Goal: Task Accomplishment & Management: Use online tool/utility

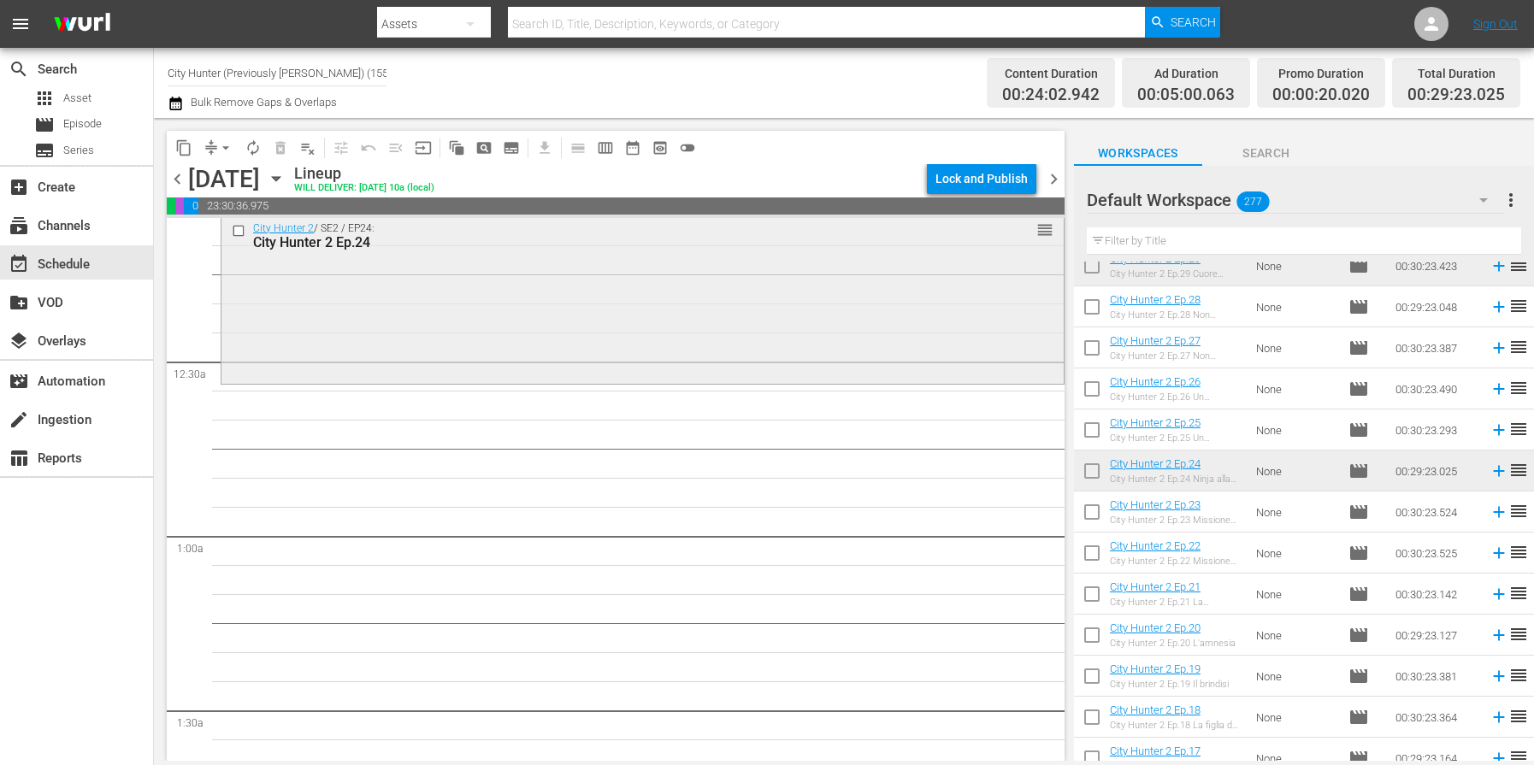
scroll to position [32, 0]
drag, startPoint x: 1275, startPoint y: 475, endPoint x: 442, endPoint y: 15, distance: 951.5
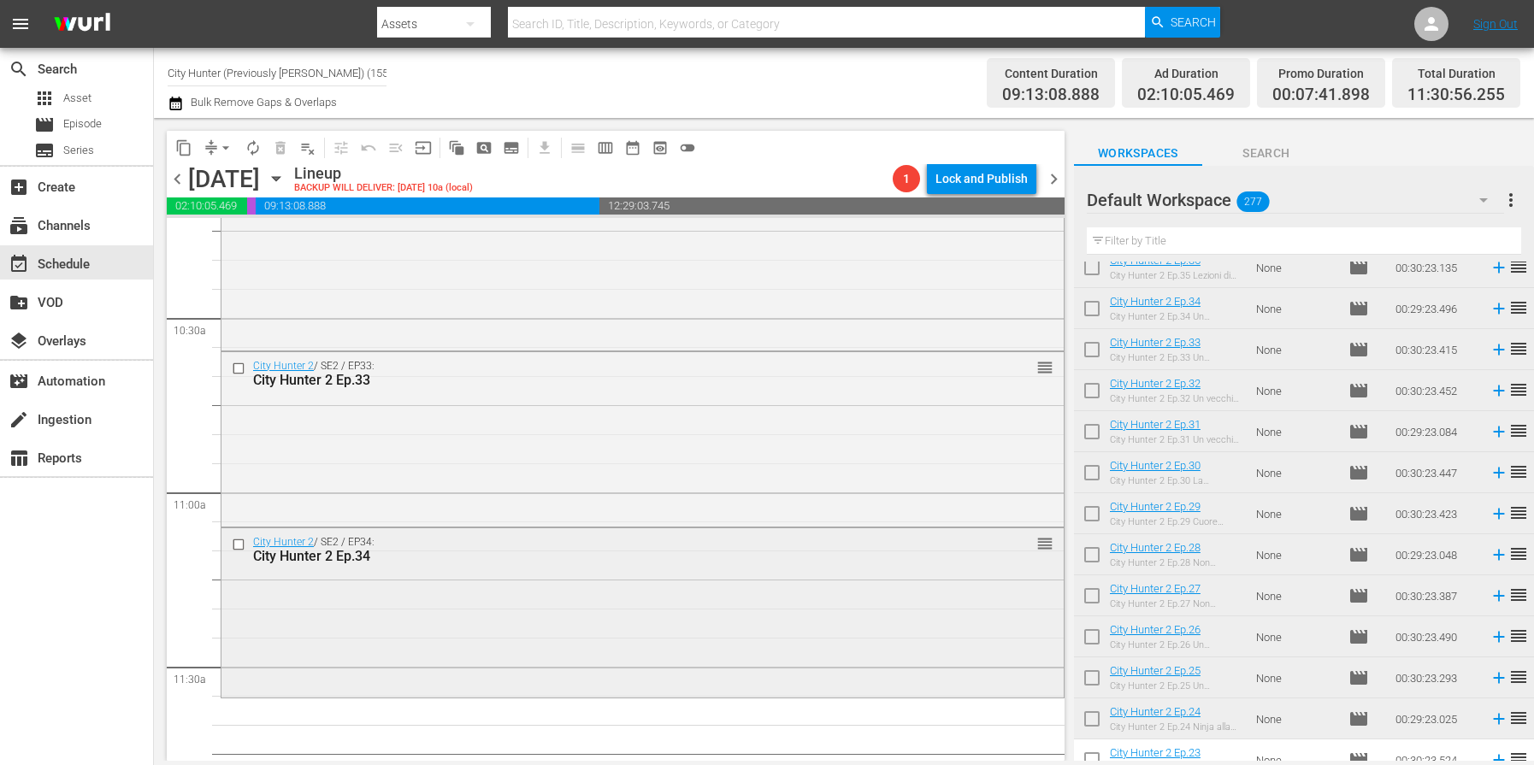
scroll to position [3562, 0]
click at [244, 546] on input "checkbox" at bounding box center [241, 547] width 18 height 15
click at [236, 368] on input "checkbox" at bounding box center [241, 370] width 18 height 15
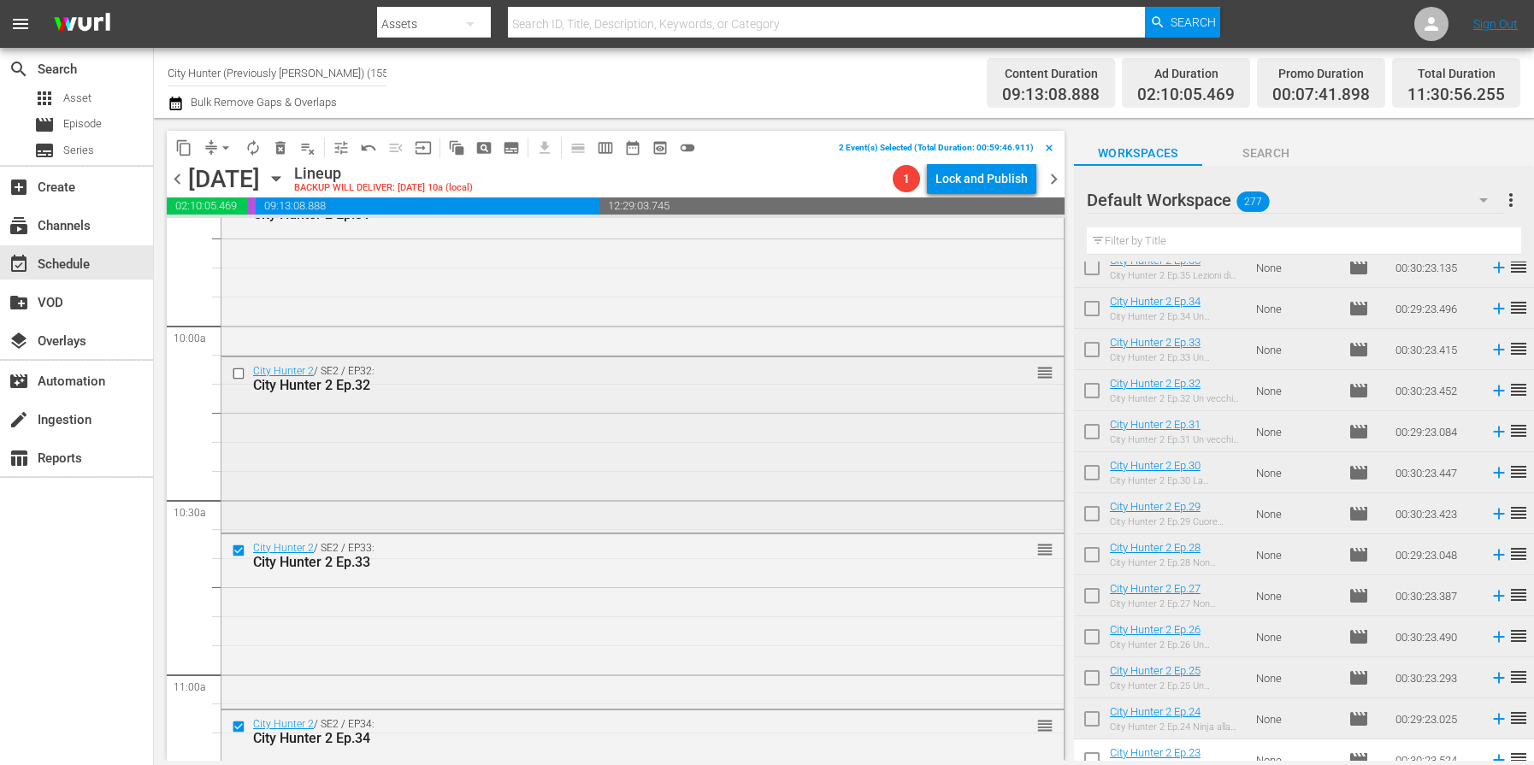
click at [239, 369] on input "checkbox" at bounding box center [241, 374] width 18 height 15
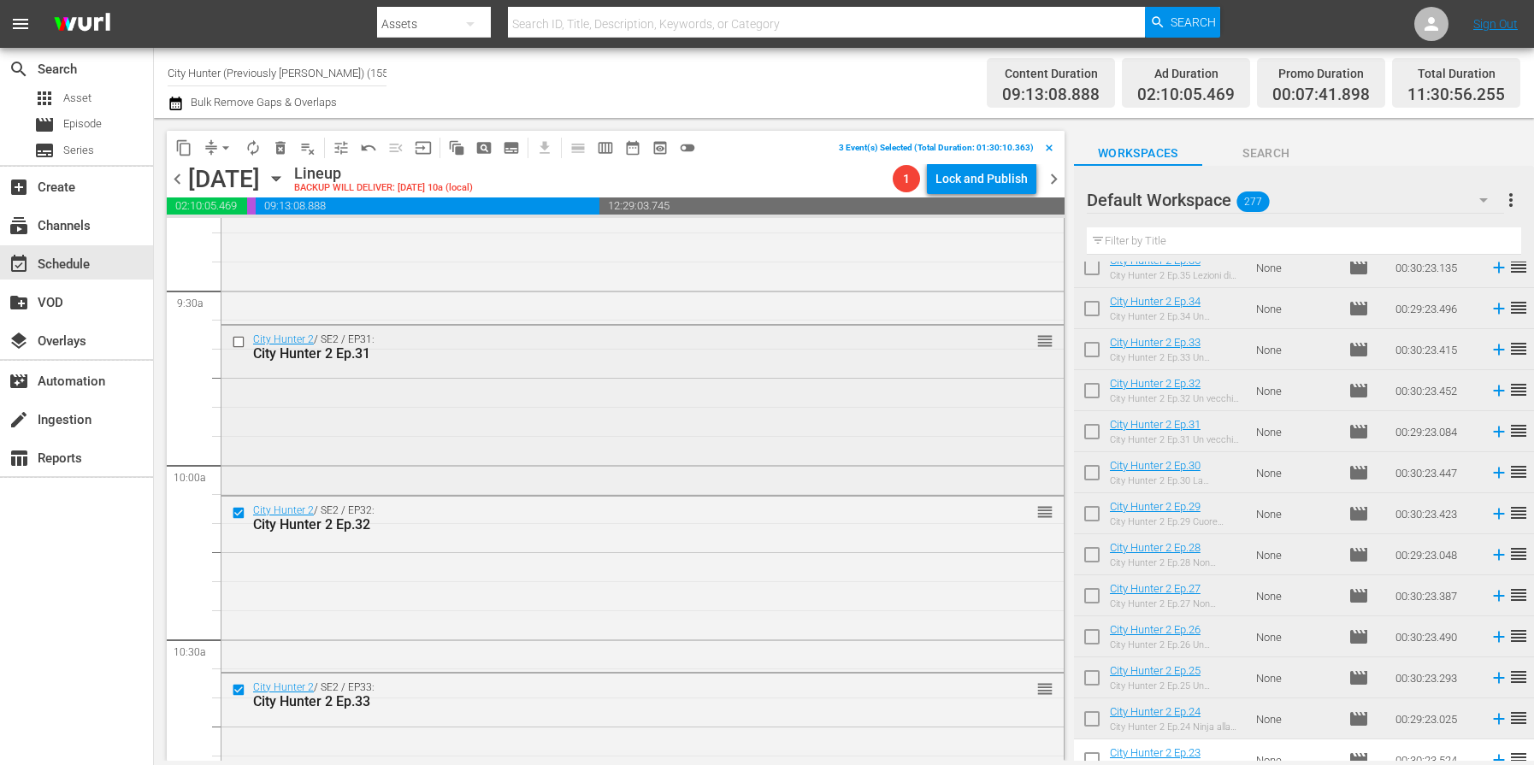
scroll to position [3230, 0]
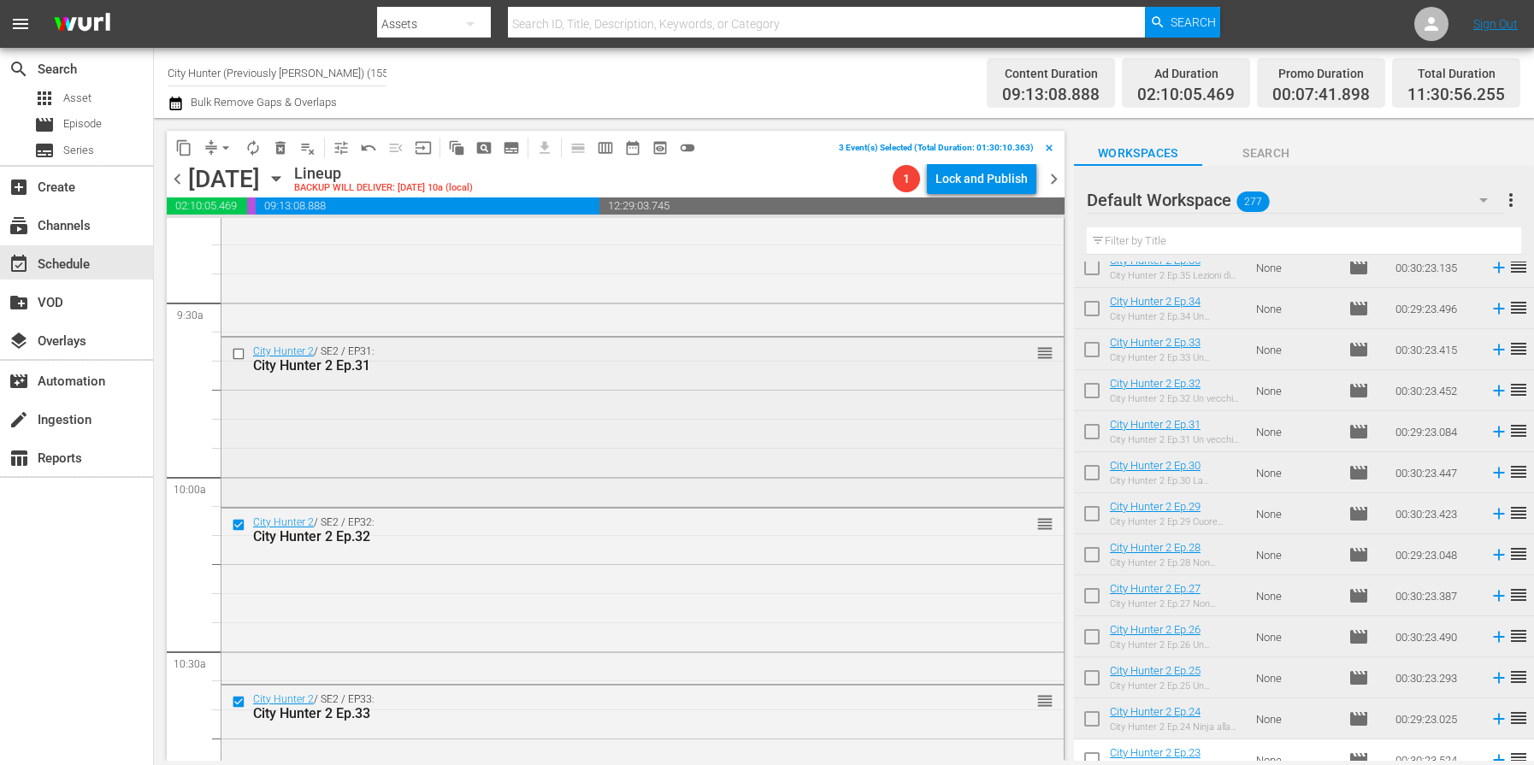
click at [237, 357] on input "checkbox" at bounding box center [241, 354] width 18 height 15
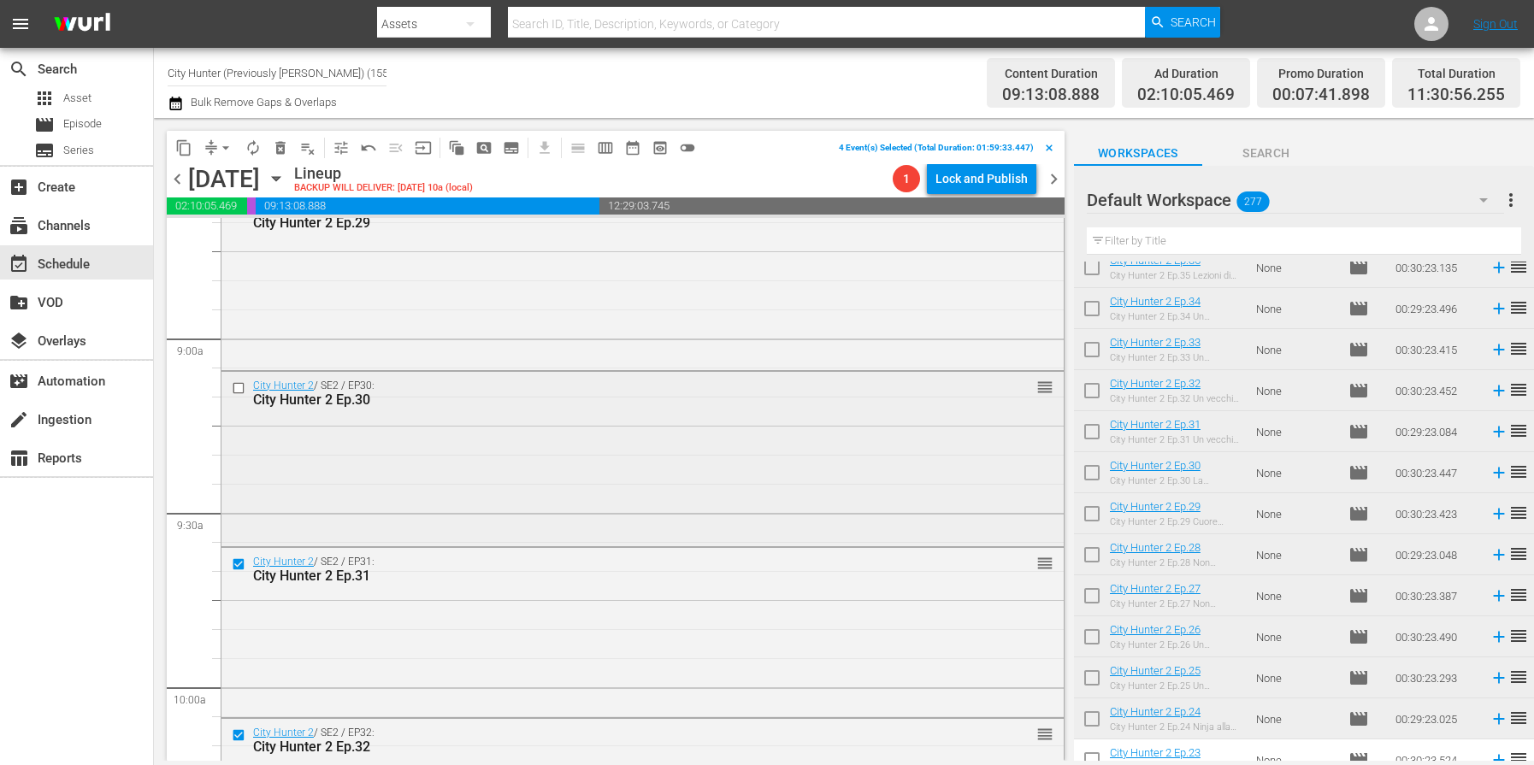
click at [237, 387] on input "checkbox" at bounding box center [241, 388] width 18 height 15
click at [279, 149] on span "delete_forever_outlined" at bounding box center [280, 147] width 17 height 17
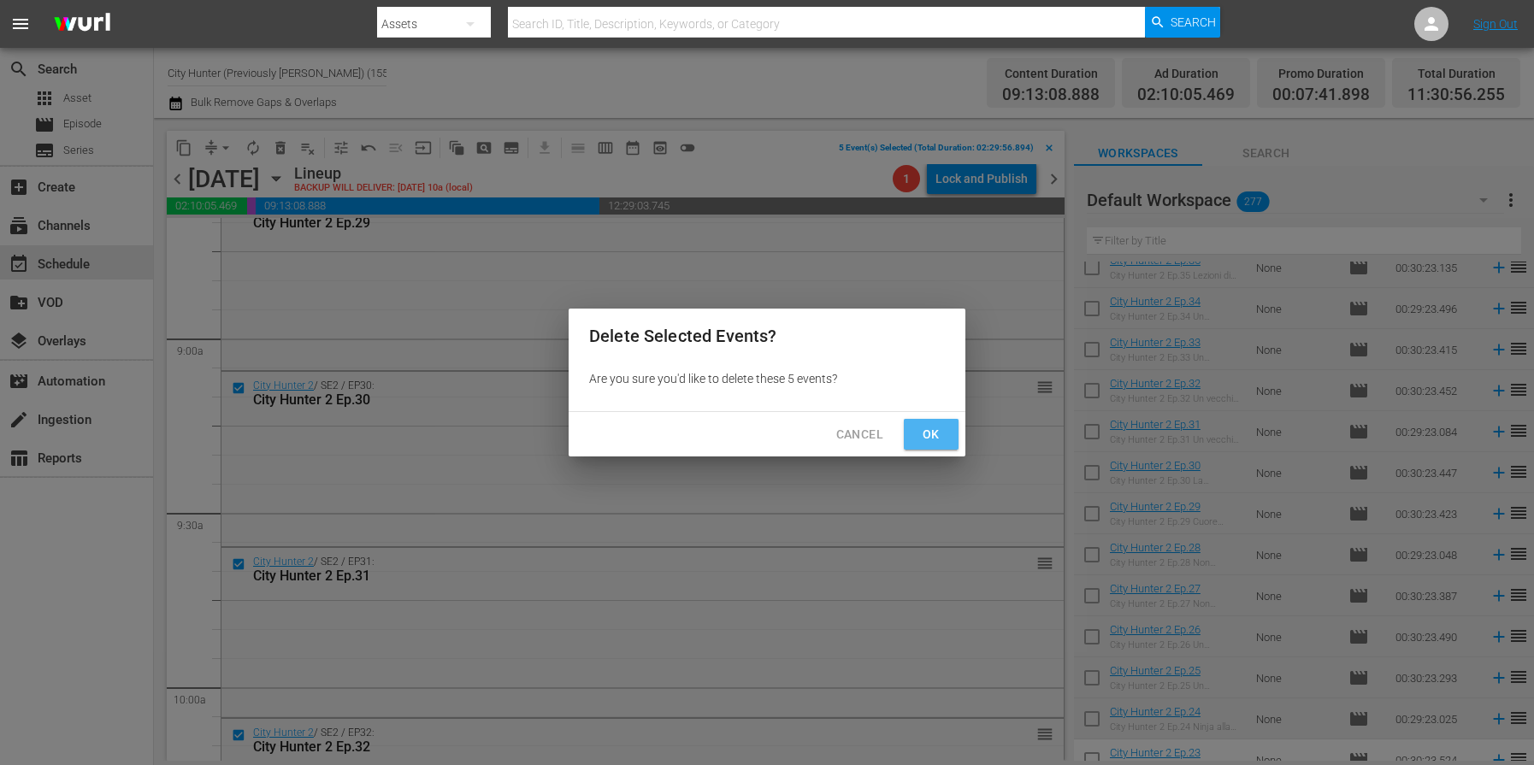
click at [938, 447] on button "Ok" at bounding box center [931, 435] width 55 height 32
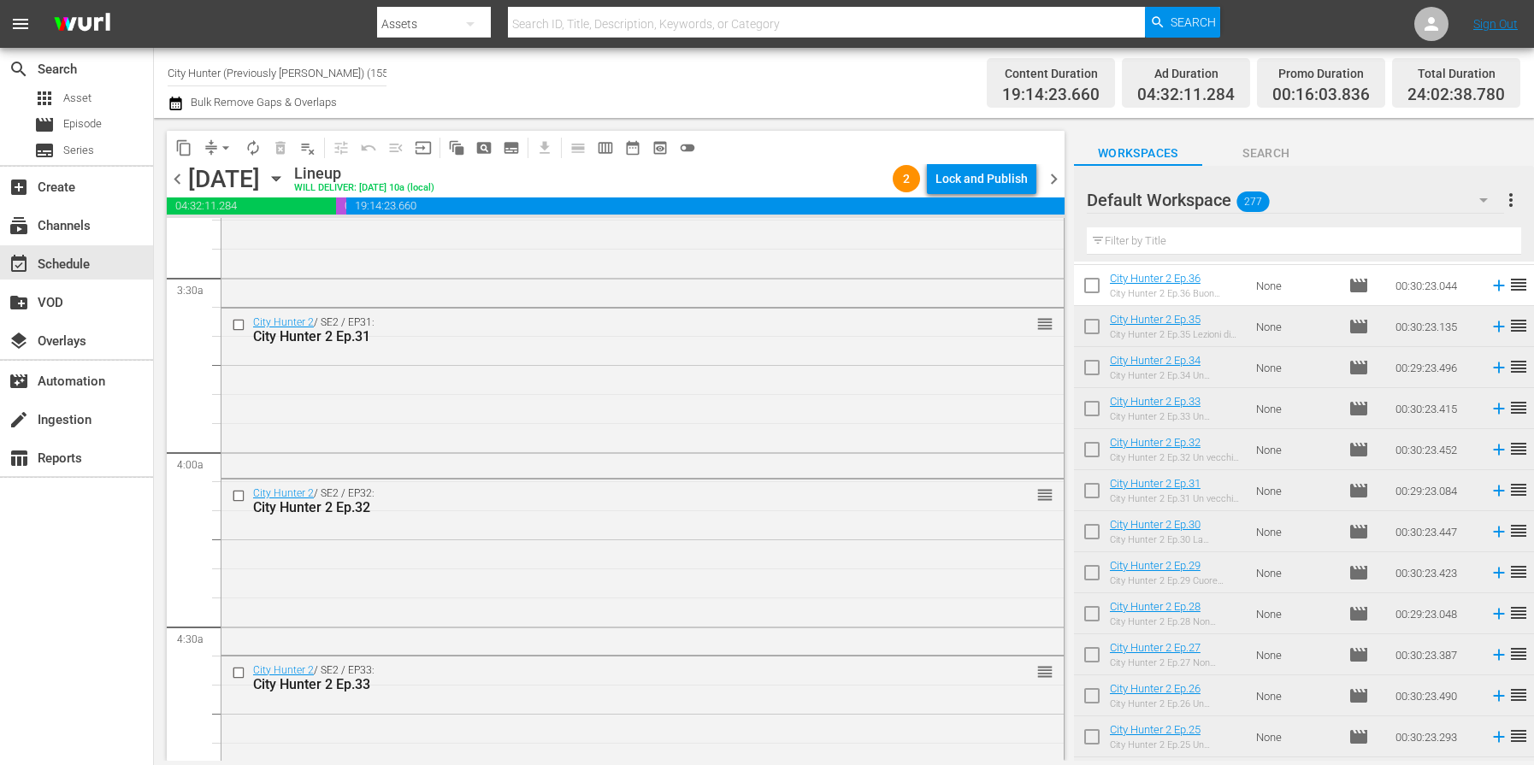
scroll to position [1163, 0]
click at [238, 495] on input "checkbox" at bounding box center [241, 494] width 18 height 15
click at [239, 495] on input "checkbox" at bounding box center [241, 494] width 18 height 15
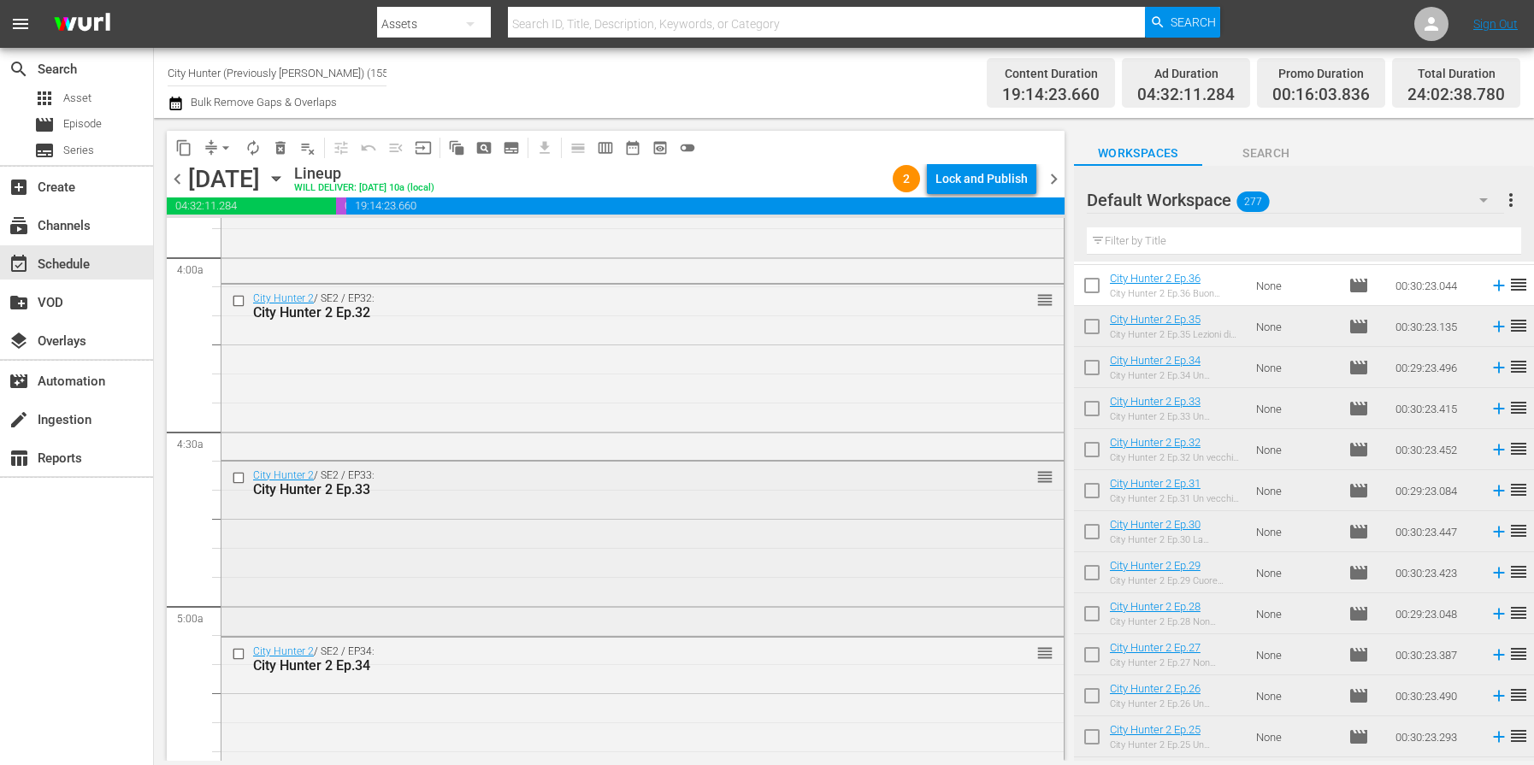
scroll to position [1357, 0]
click at [240, 479] on input "checkbox" at bounding box center [241, 476] width 18 height 15
click at [280, 145] on span "delete_forever_outlined" at bounding box center [280, 147] width 17 height 17
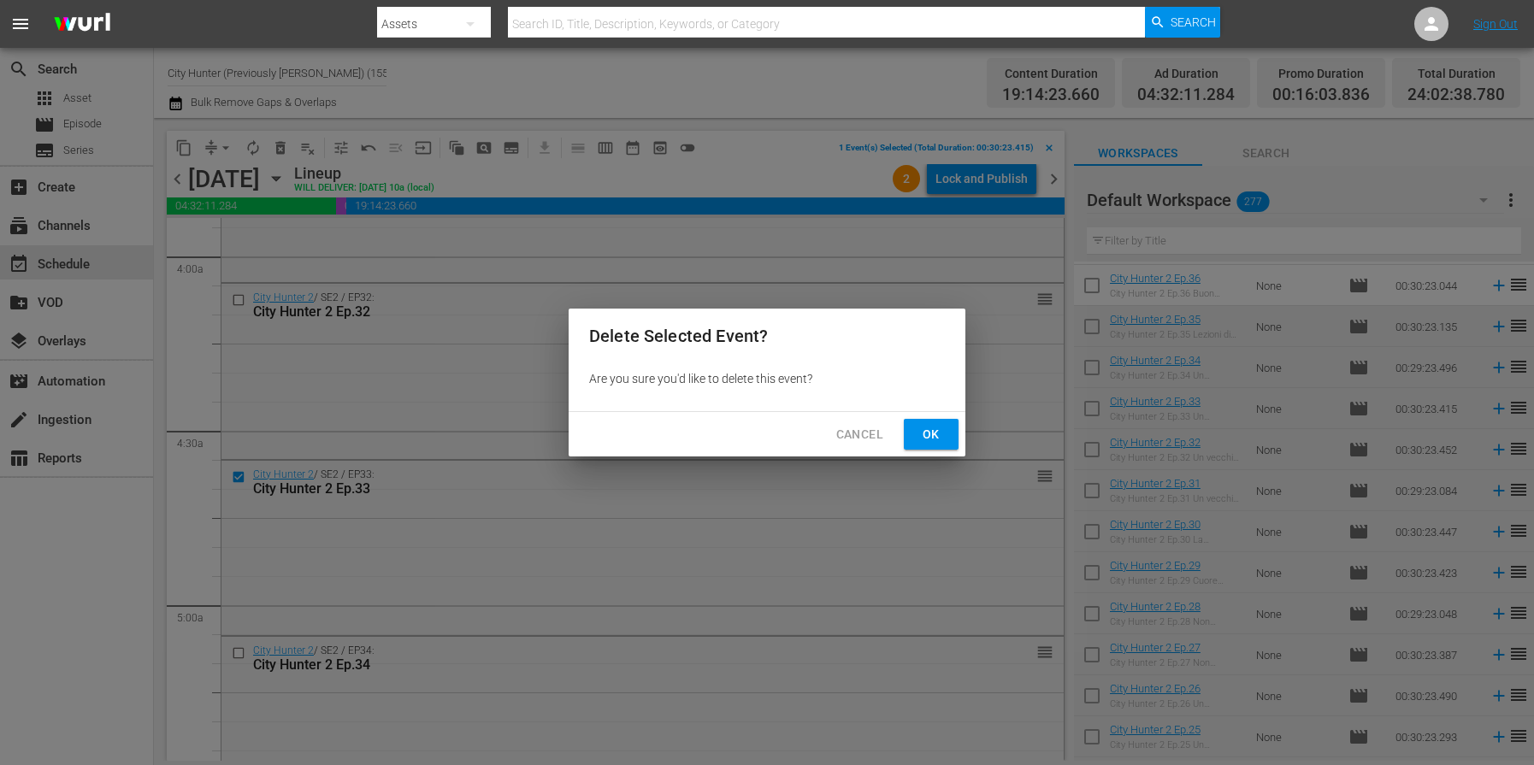
drag, startPoint x: 903, startPoint y: 431, endPoint x: 925, endPoint y: 431, distance: 22.2
click at [905, 431] on div "Cancel Ok" at bounding box center [767, 434] width 397 height 45
click at [931, 431] on span "Ok" at bounding box center [931, 434] width 27 height 21
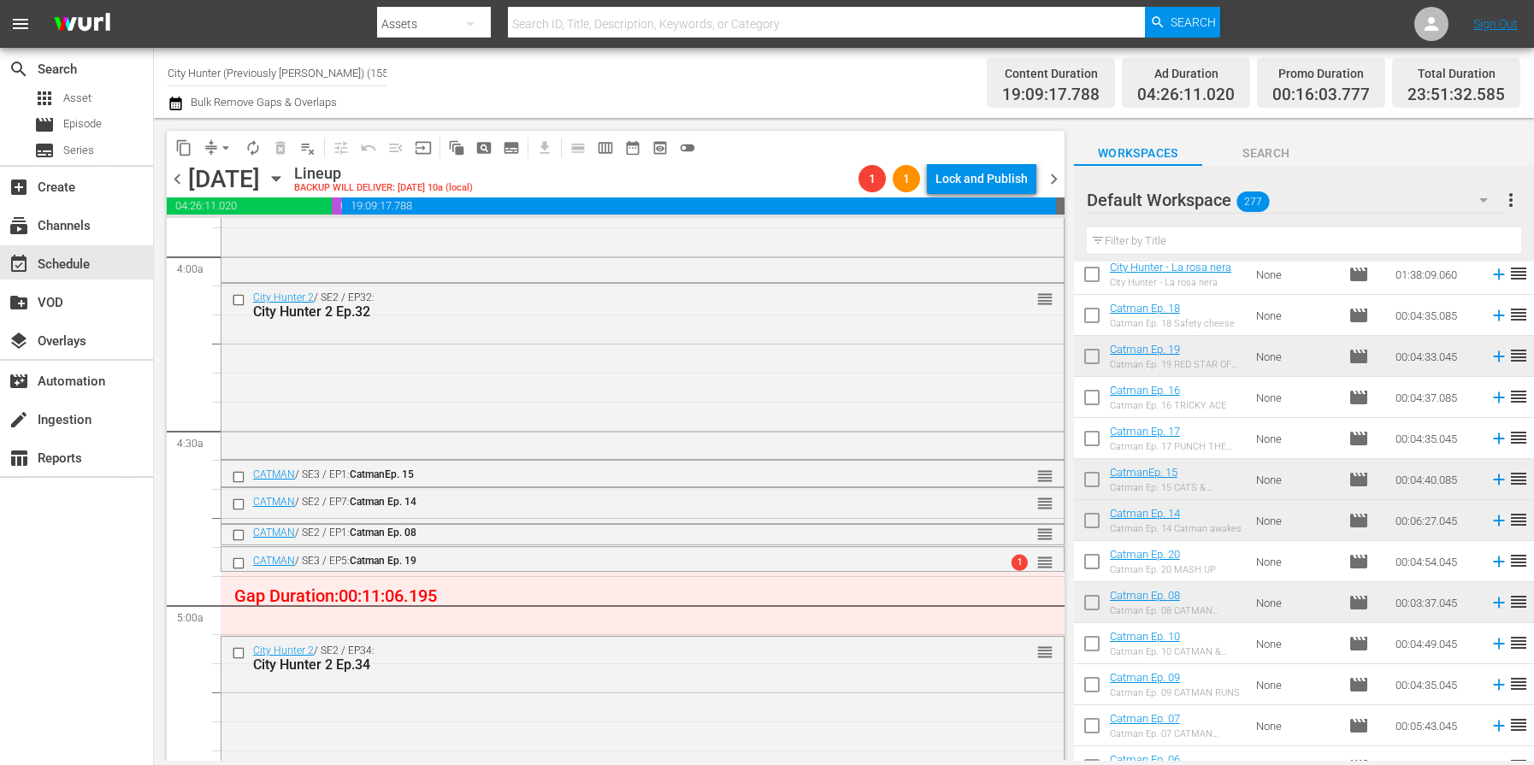
scroll to position [6088, 0]
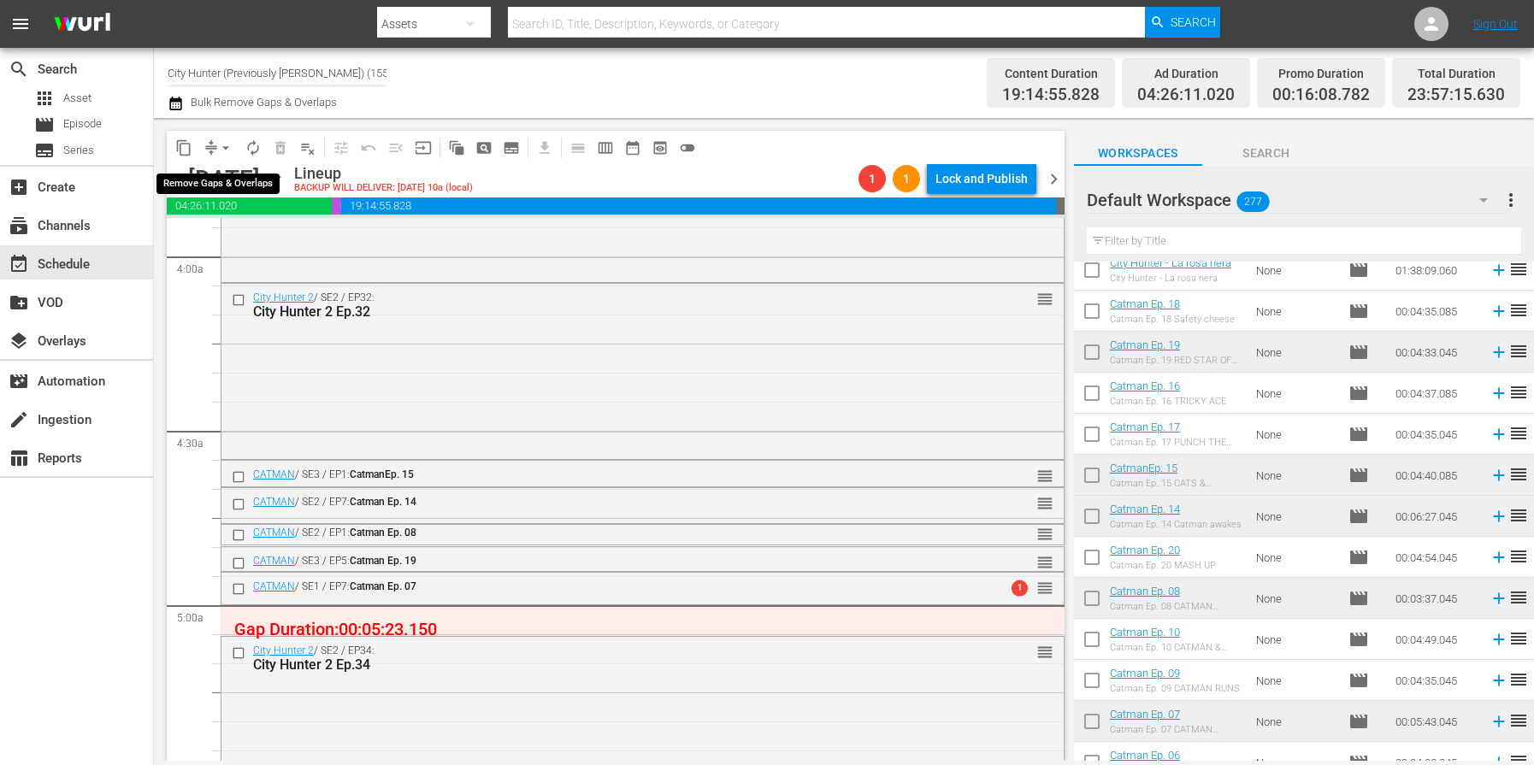
click at [219, 148] on span "arrow_drop_down" at bounding box center [225, 147] width 17 height 17
click at [223, 241] on li "Align to End of Previous Day" at bounding box center [227, 239] width 180 height 28
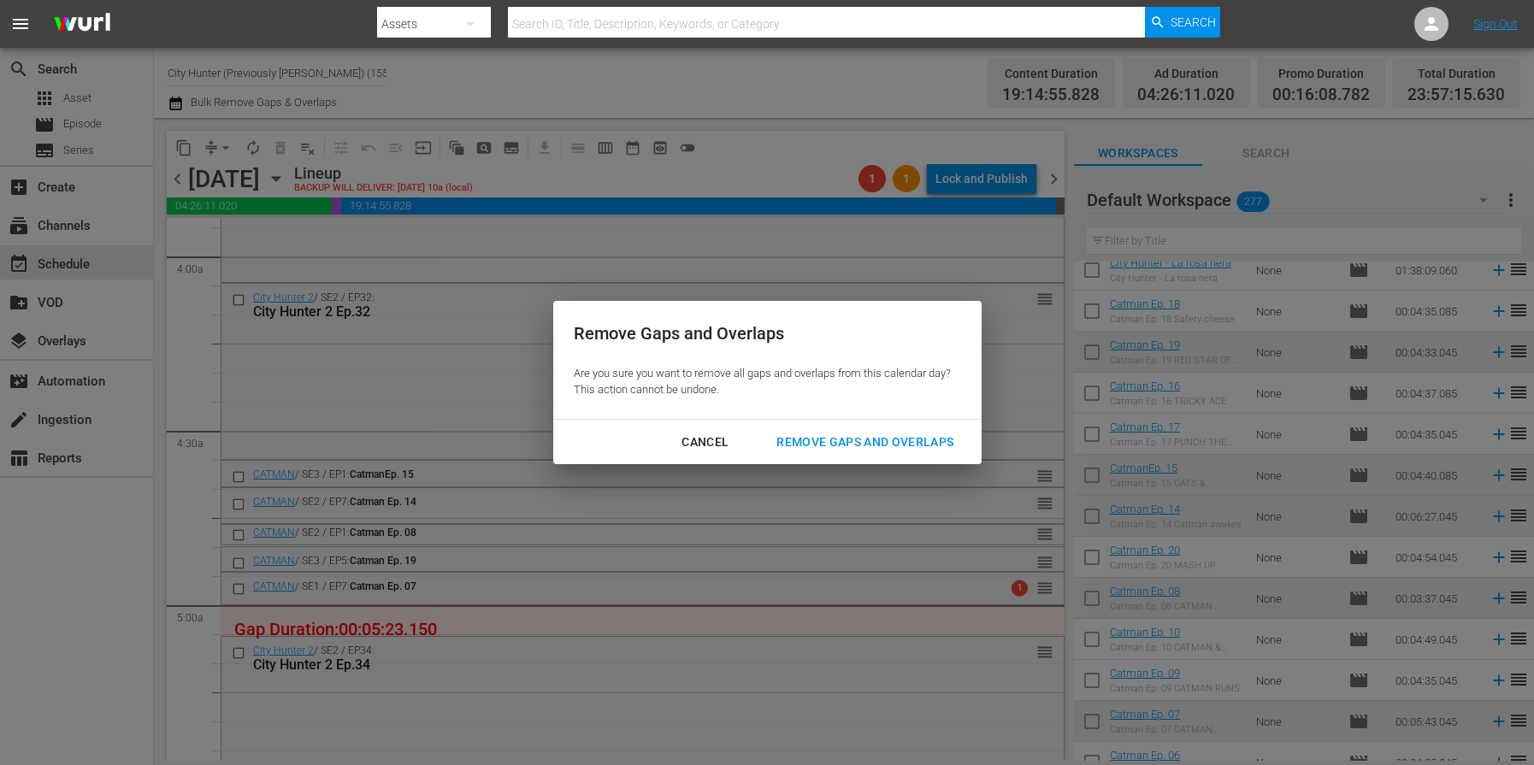
click at [882, 452] on button "Remove Gaps and Overlaps" at bounding box center [865, 443] width 218 height 32
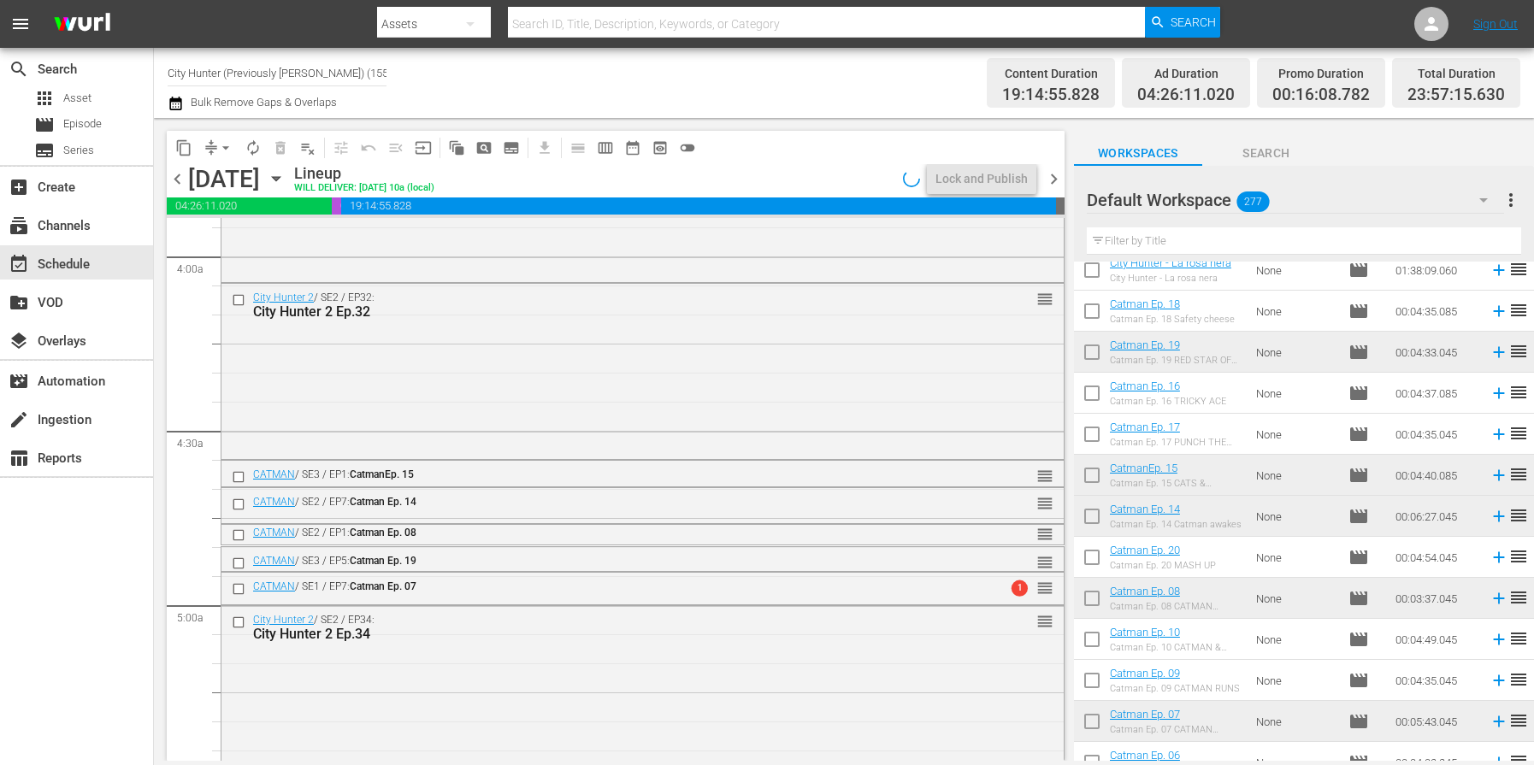
scroll to position [1617, 0]
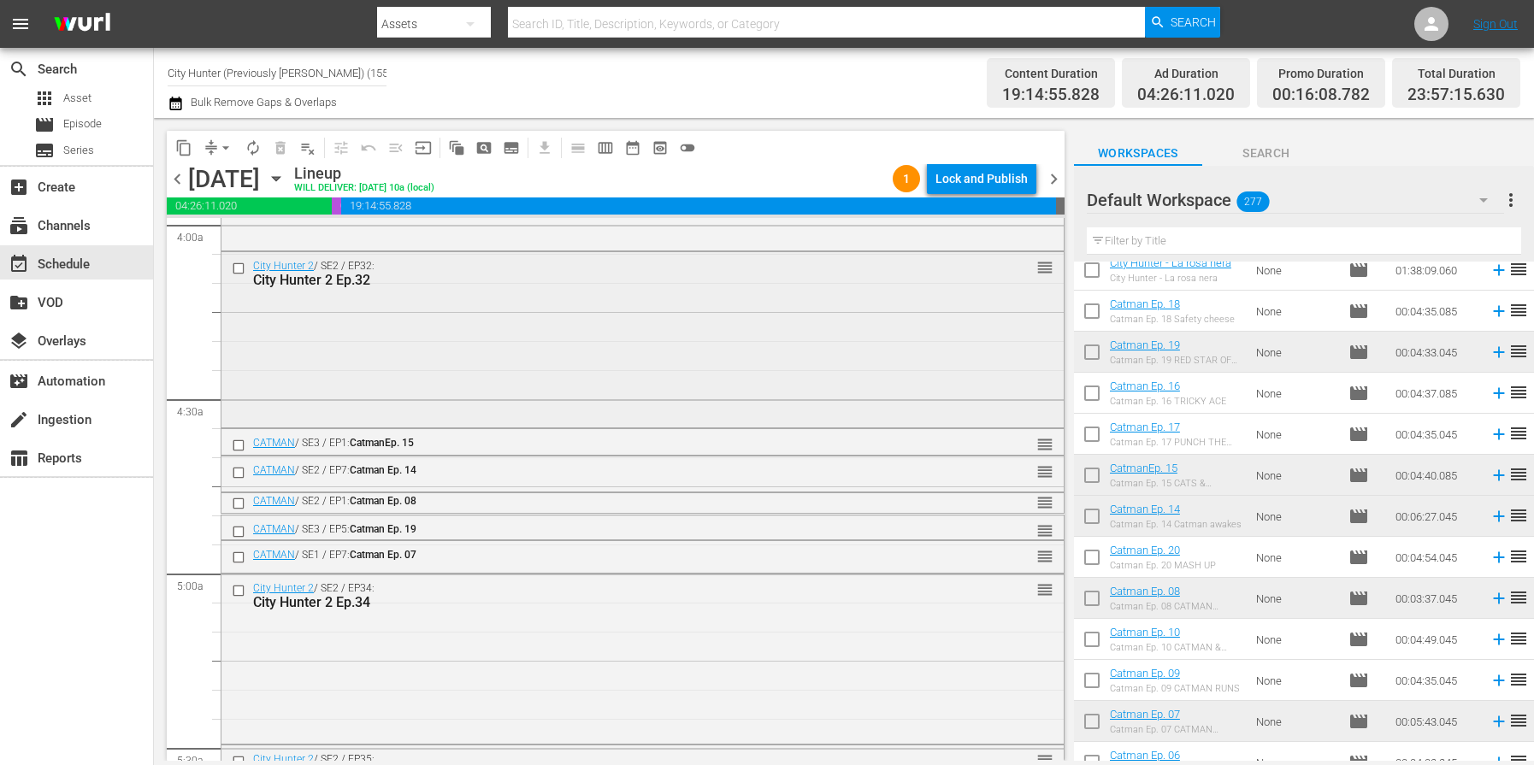
scroll to position [1462, 0]
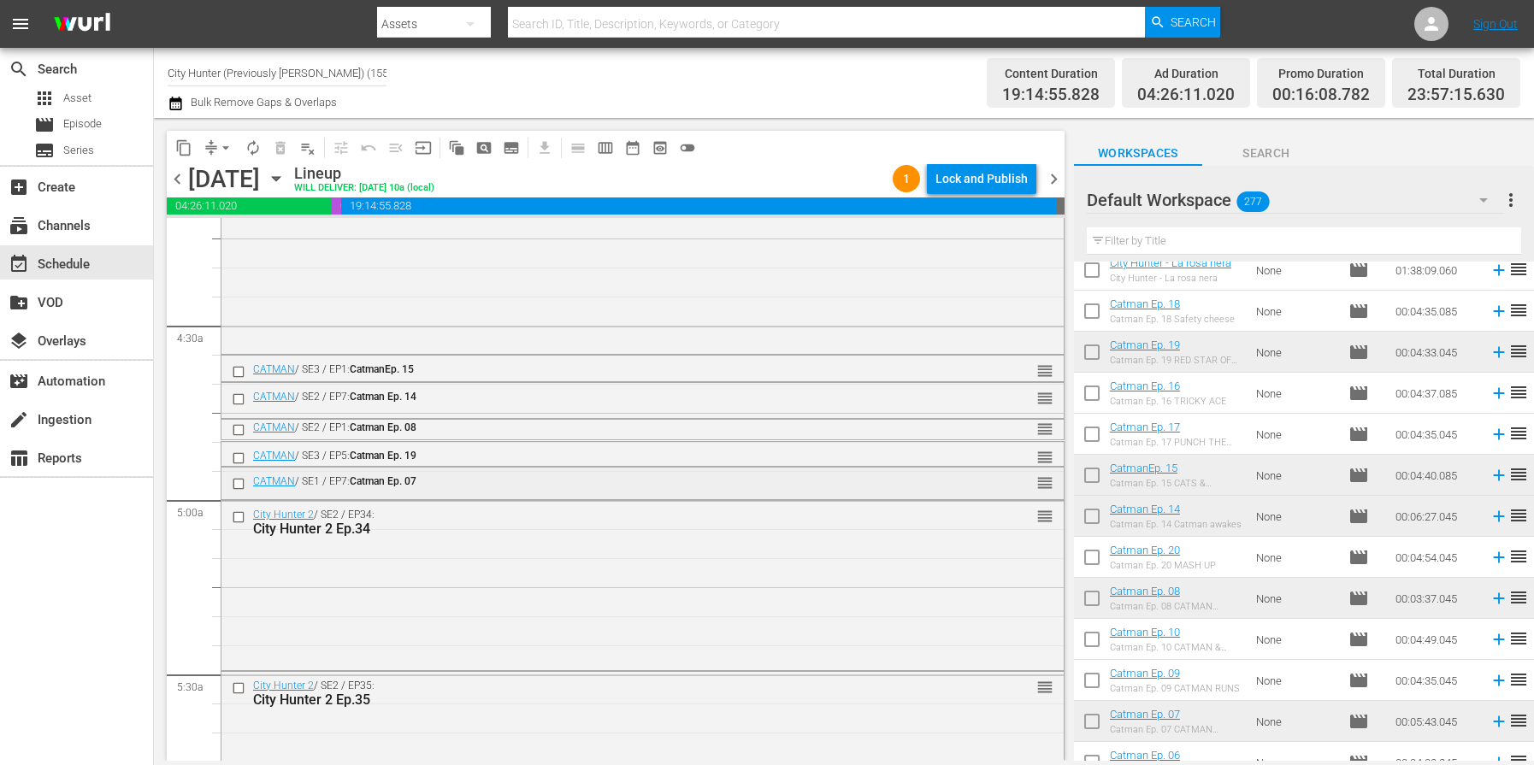
click at [242, 485] on input "checkbox" at bounding box center [241, 484] width 18 height 15
click at [283, 154] on span "delete_forever_outlined" at bounding box center [280, 147] width 17 height 17
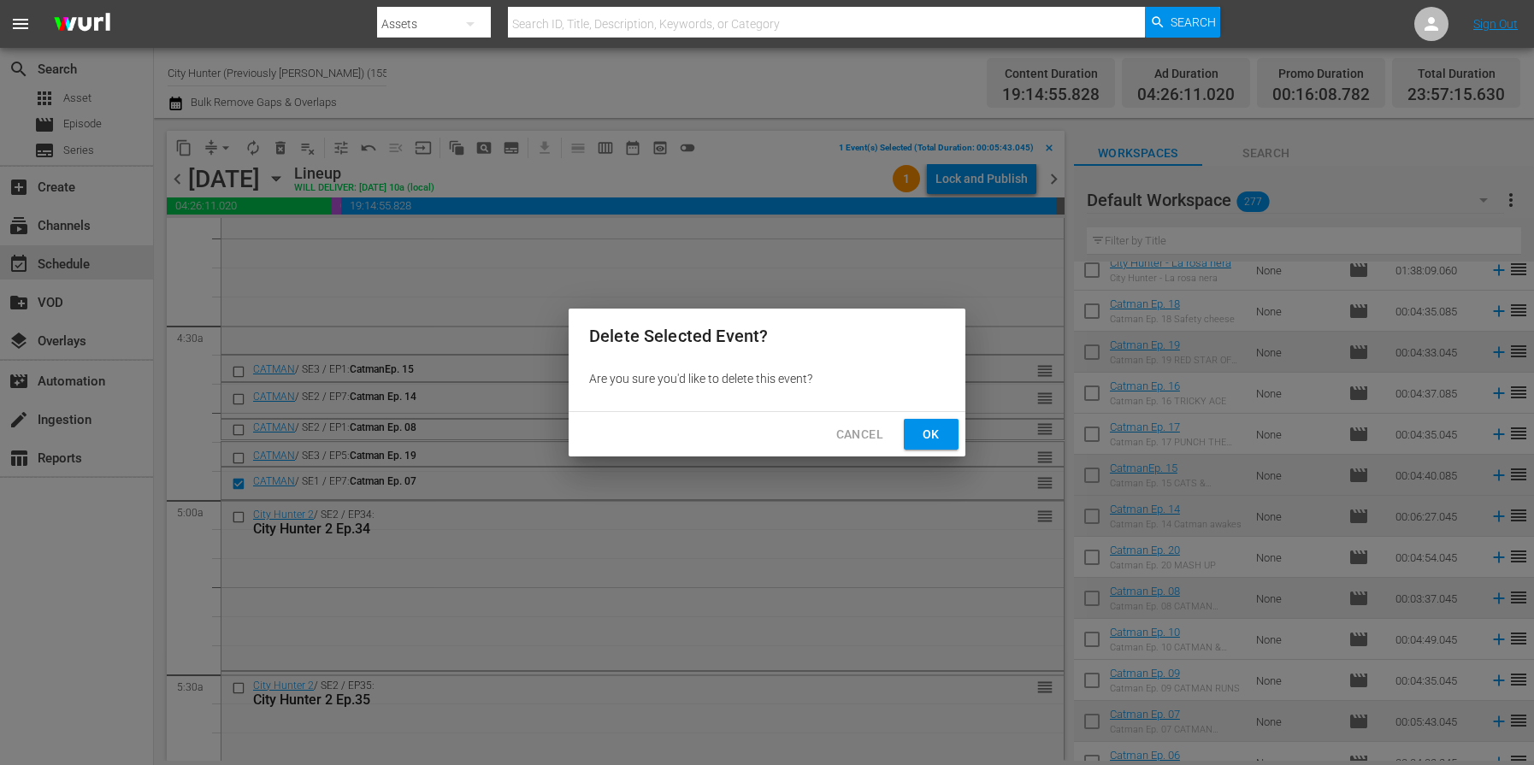
click at [927, 440] on span "Ok" at bounding box center [931, 434] width 27 height 21
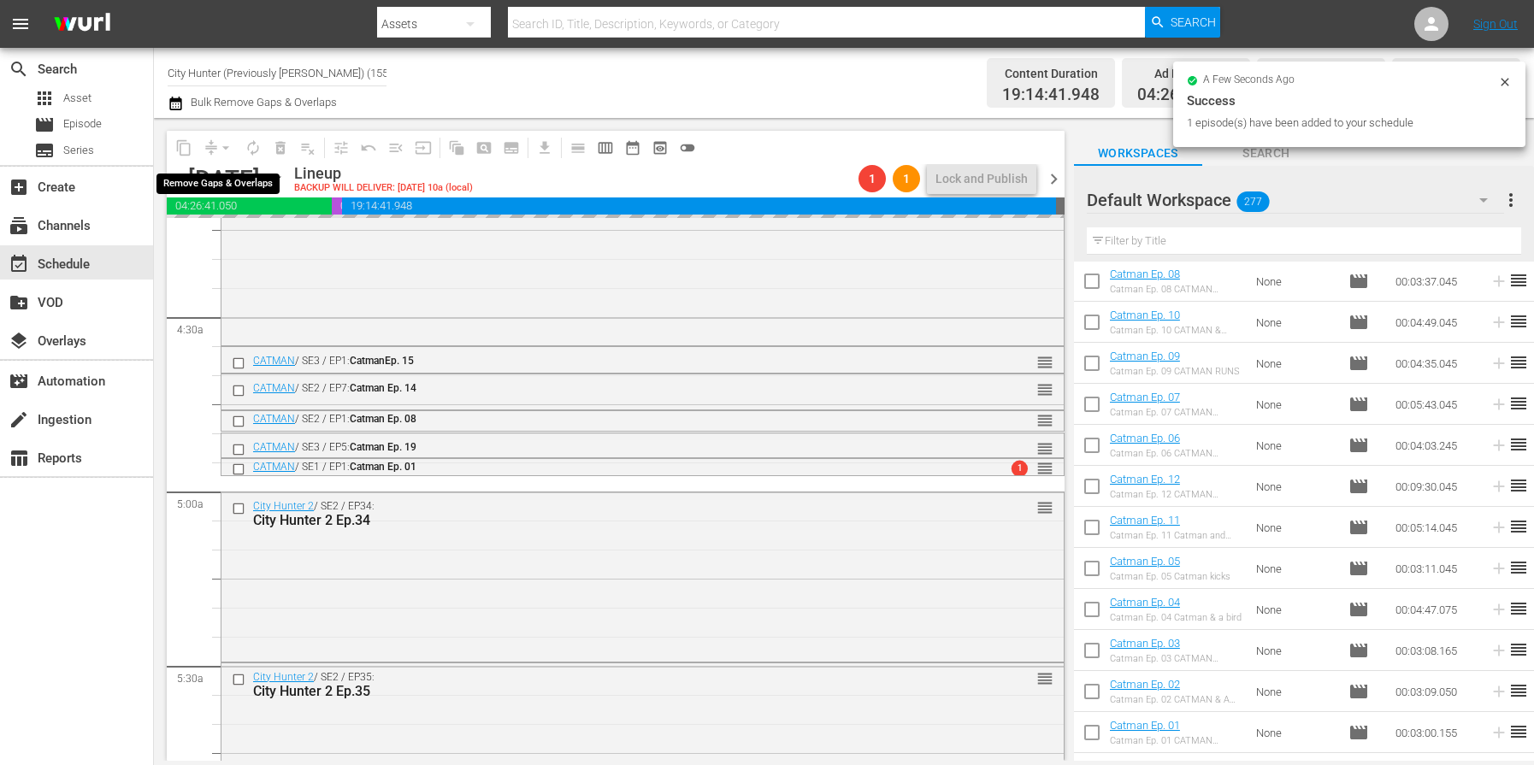
scroll to position [1468, 0]
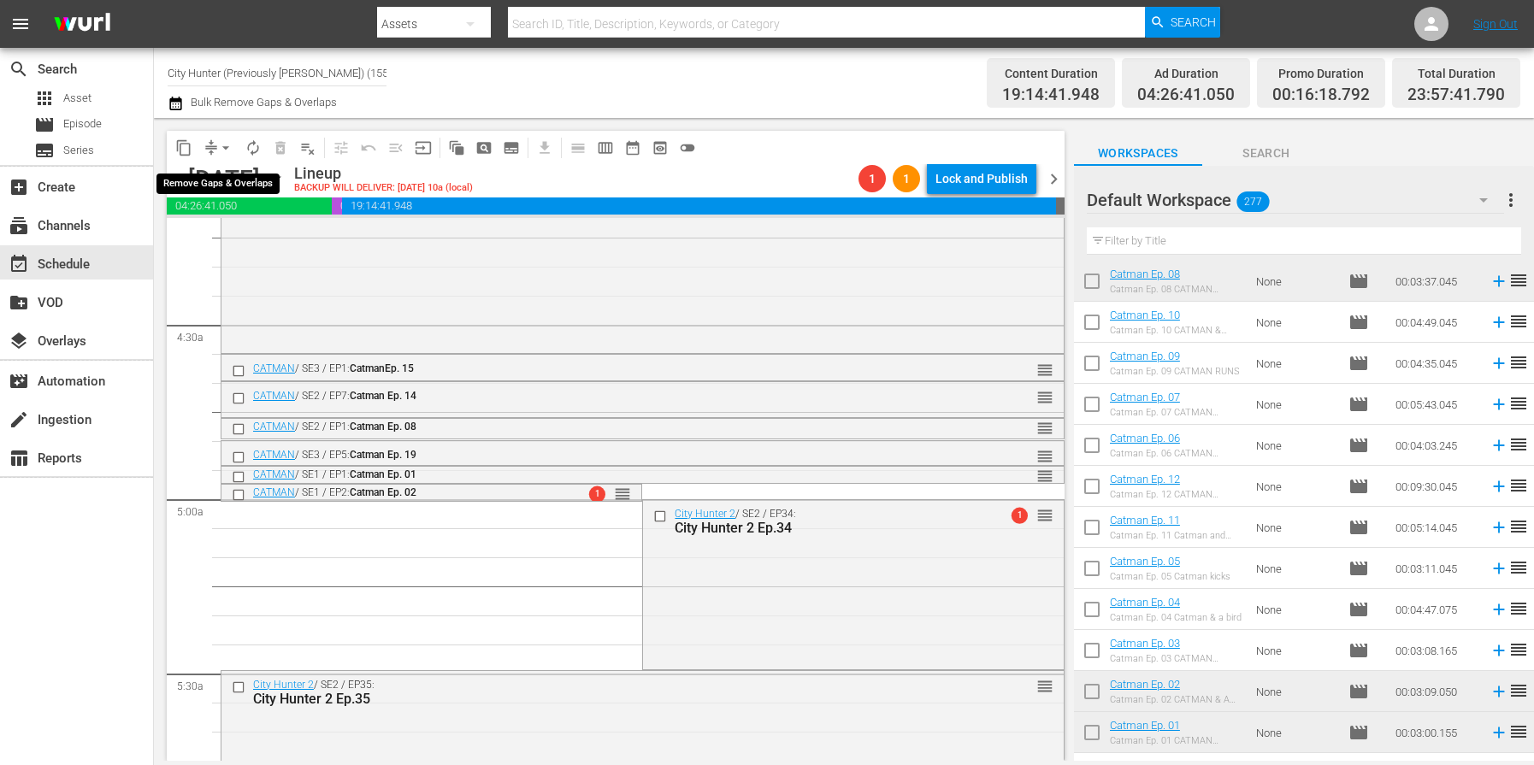
click at [230, 143] on span "arrow_drop_down" at bounding box center [225, 147] width 17 height 17
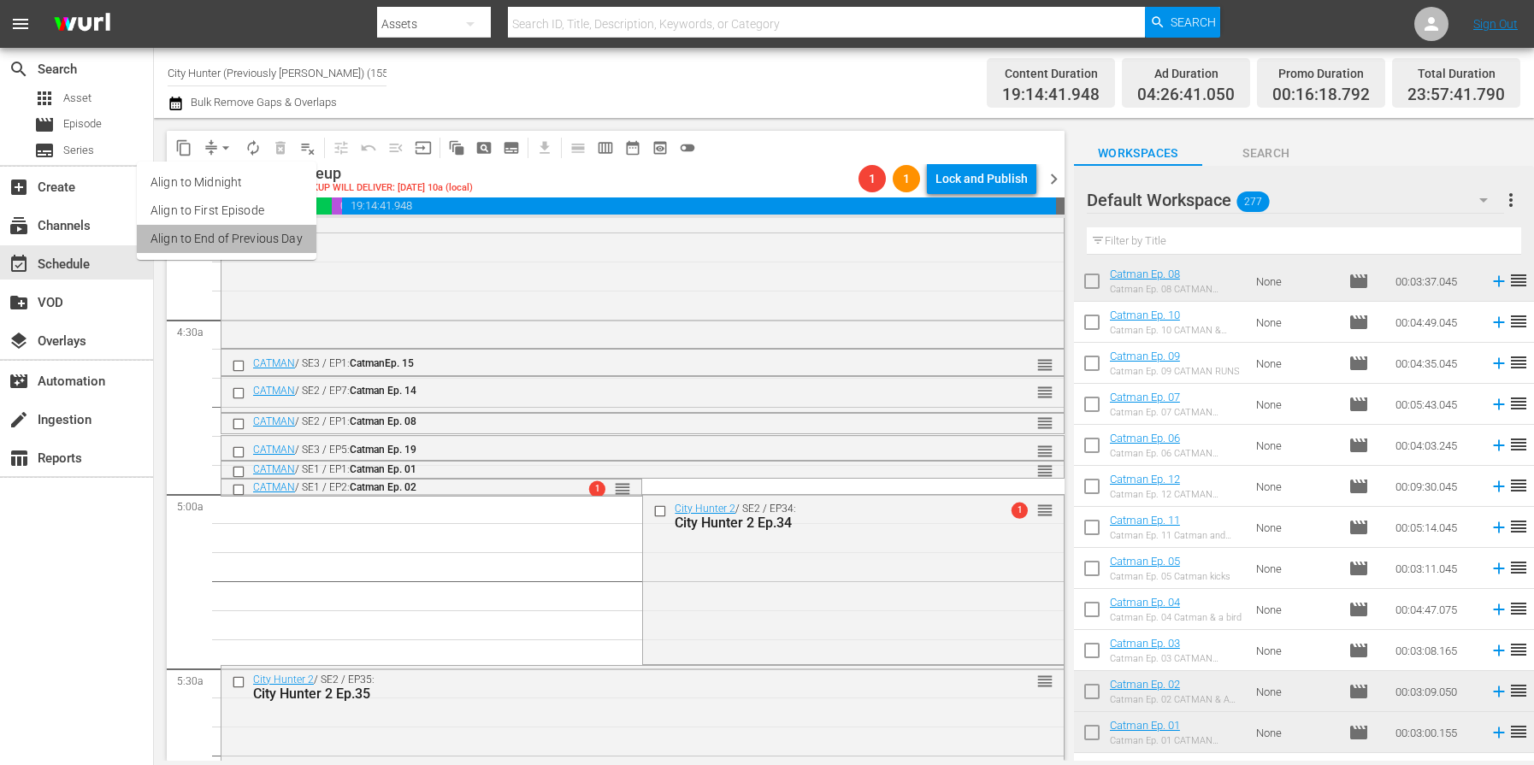
click at [278, 244] on li "Align to End of Previous Day" at bounding box center [227, 239] width 180 height 28
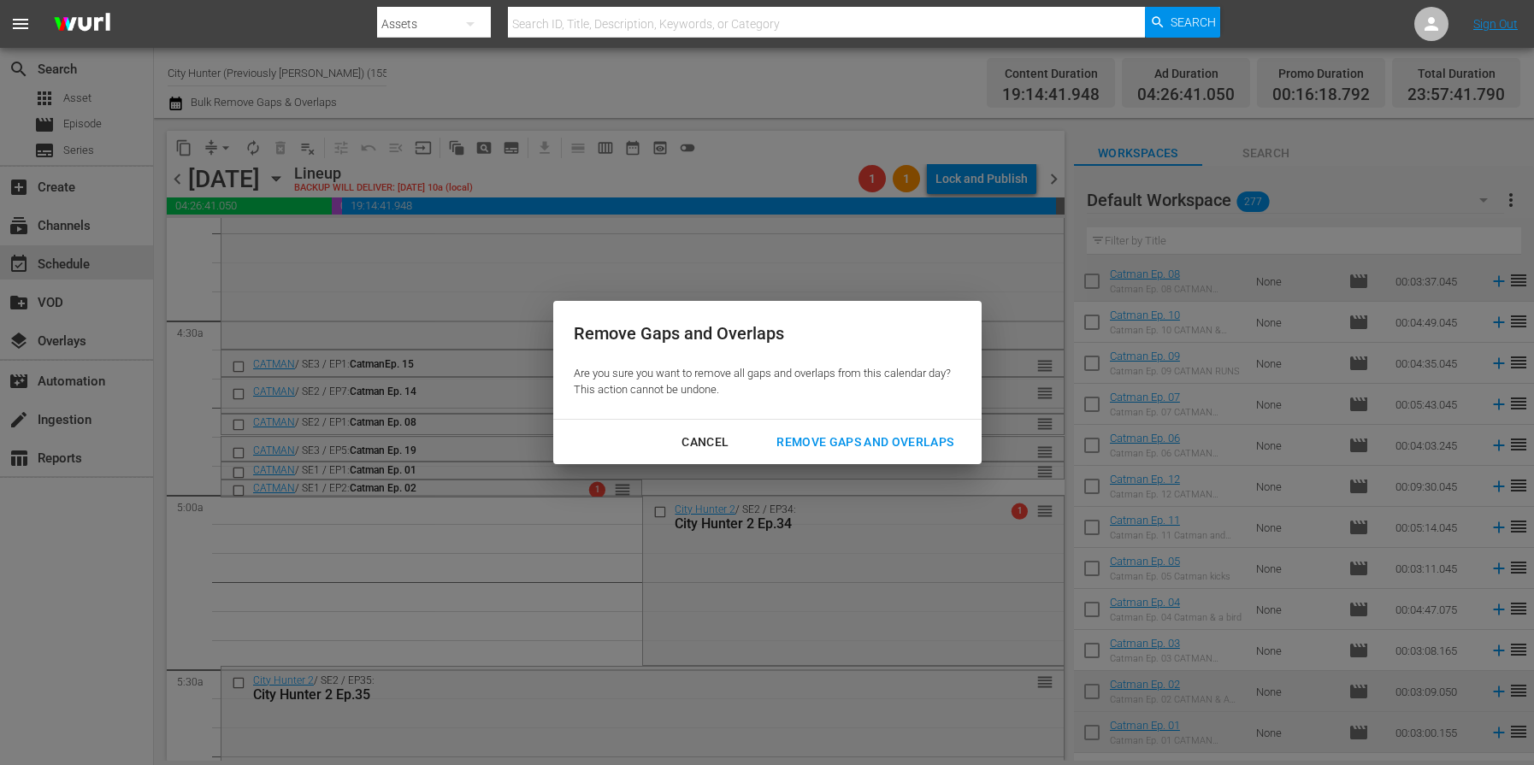
click at [885, 440] on div "Remove Gaps and Overlaps" at bounding box center [865, 442] width 204 height 21
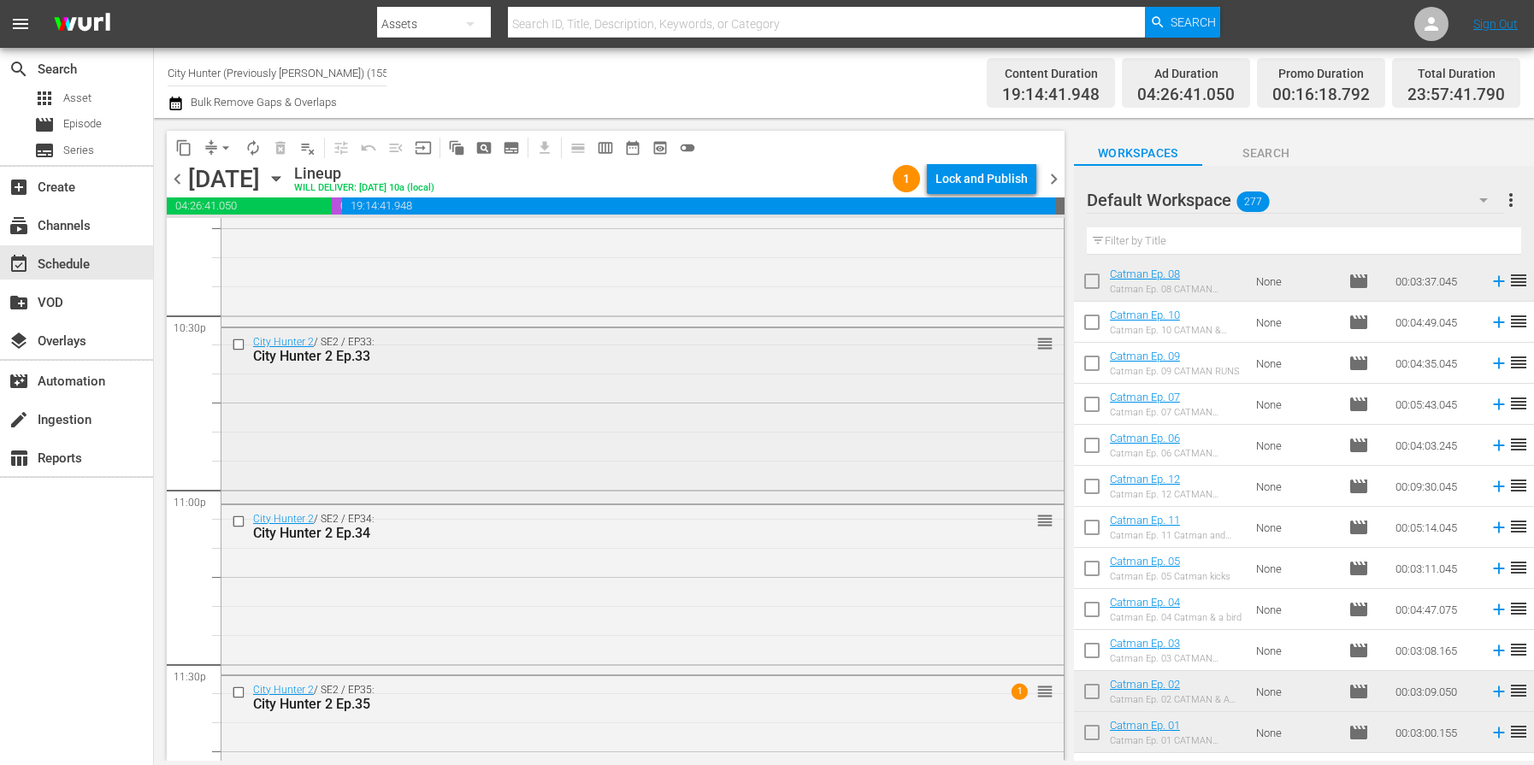
scroll to position [7843, 0]
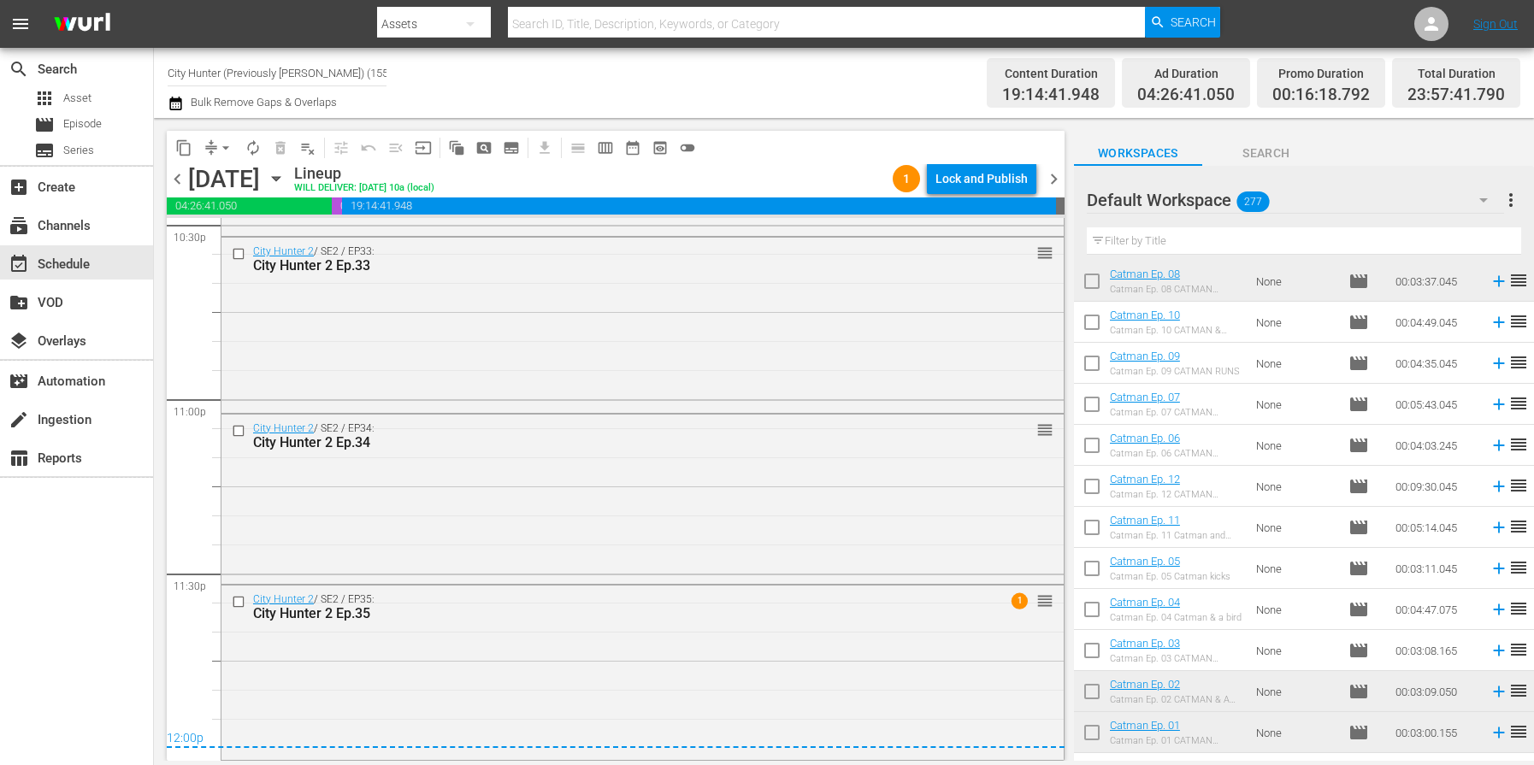
click at [182, 185] on span "chevron_left" at bounding box center [177, 178] width 21 height 21
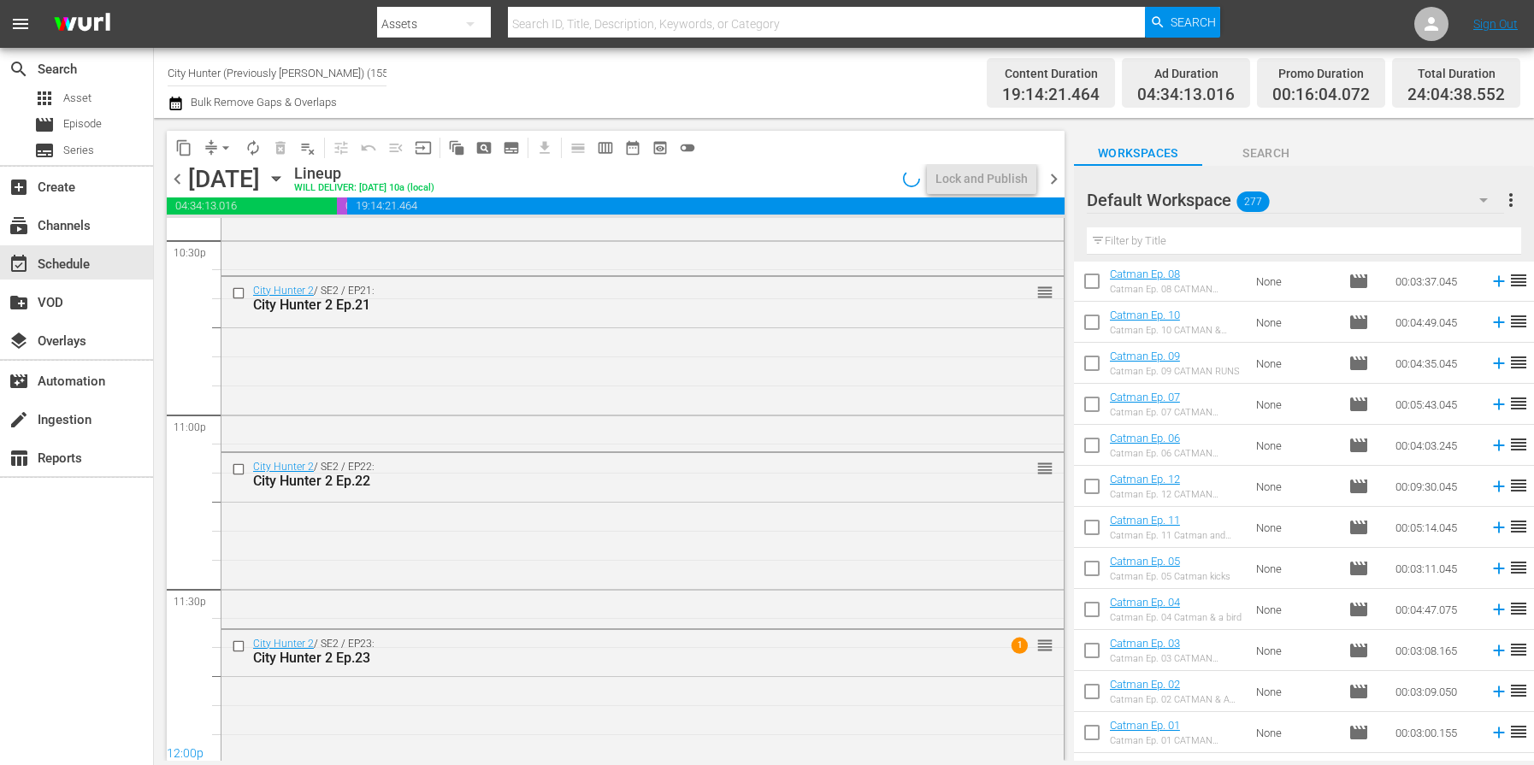
scroll to position [7843, 0]
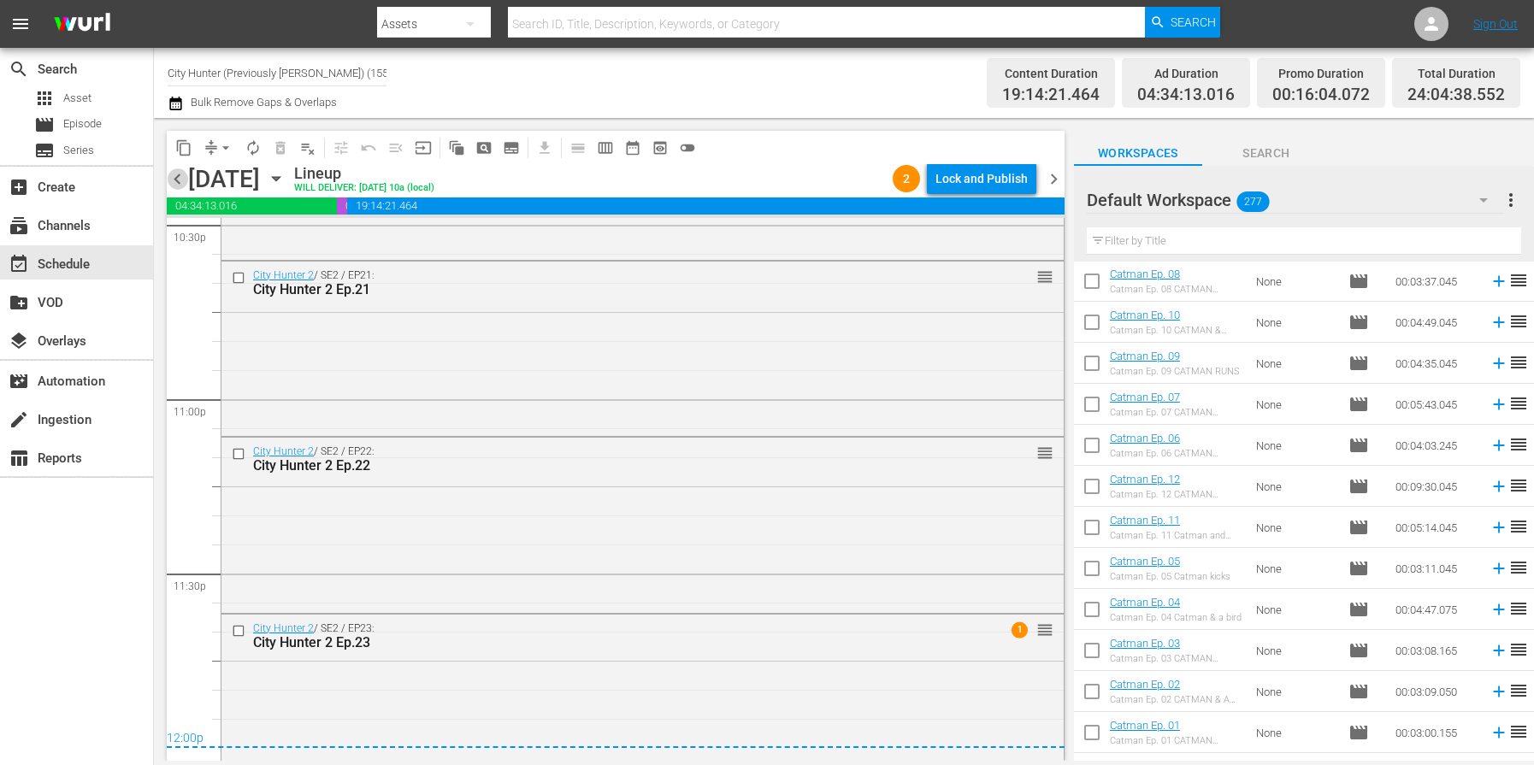
click at [181, 186] on span "chevron_left" at bounding box center [177, 178] width 21 height 21
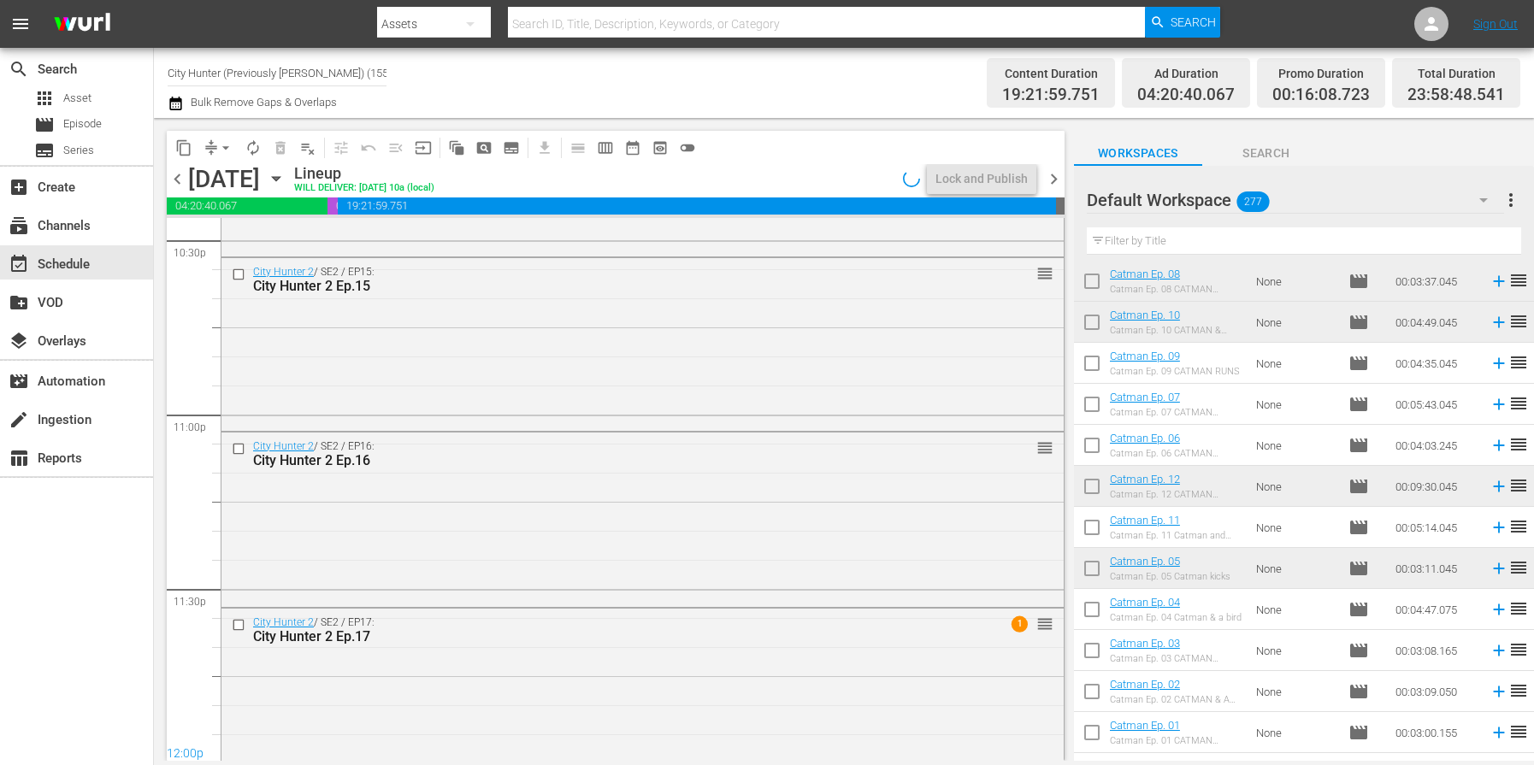
scroll to position [7843, 0]
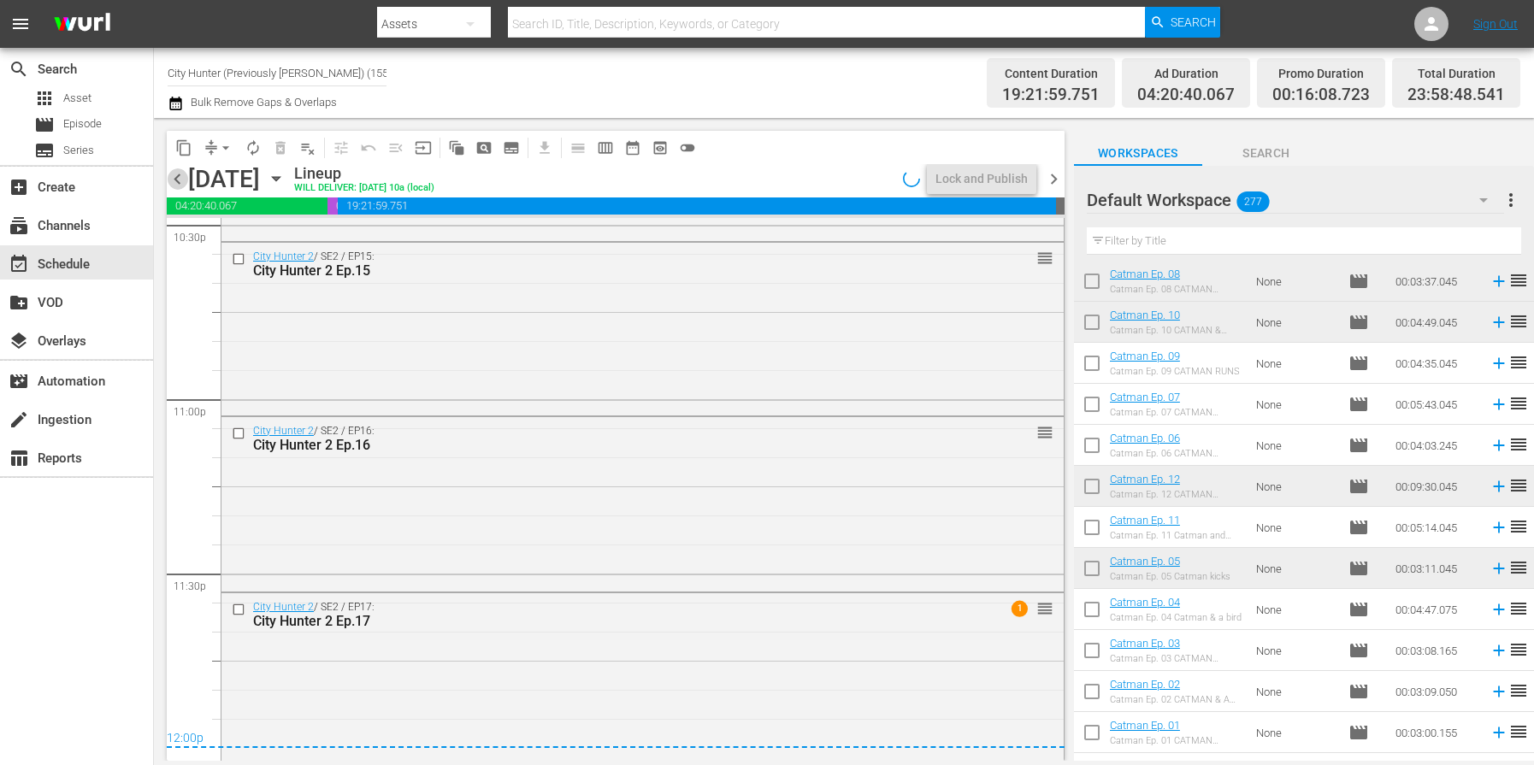
click at [181, 186] on span "chevron_left" at bounding box center [177, 178] width 21 height 21
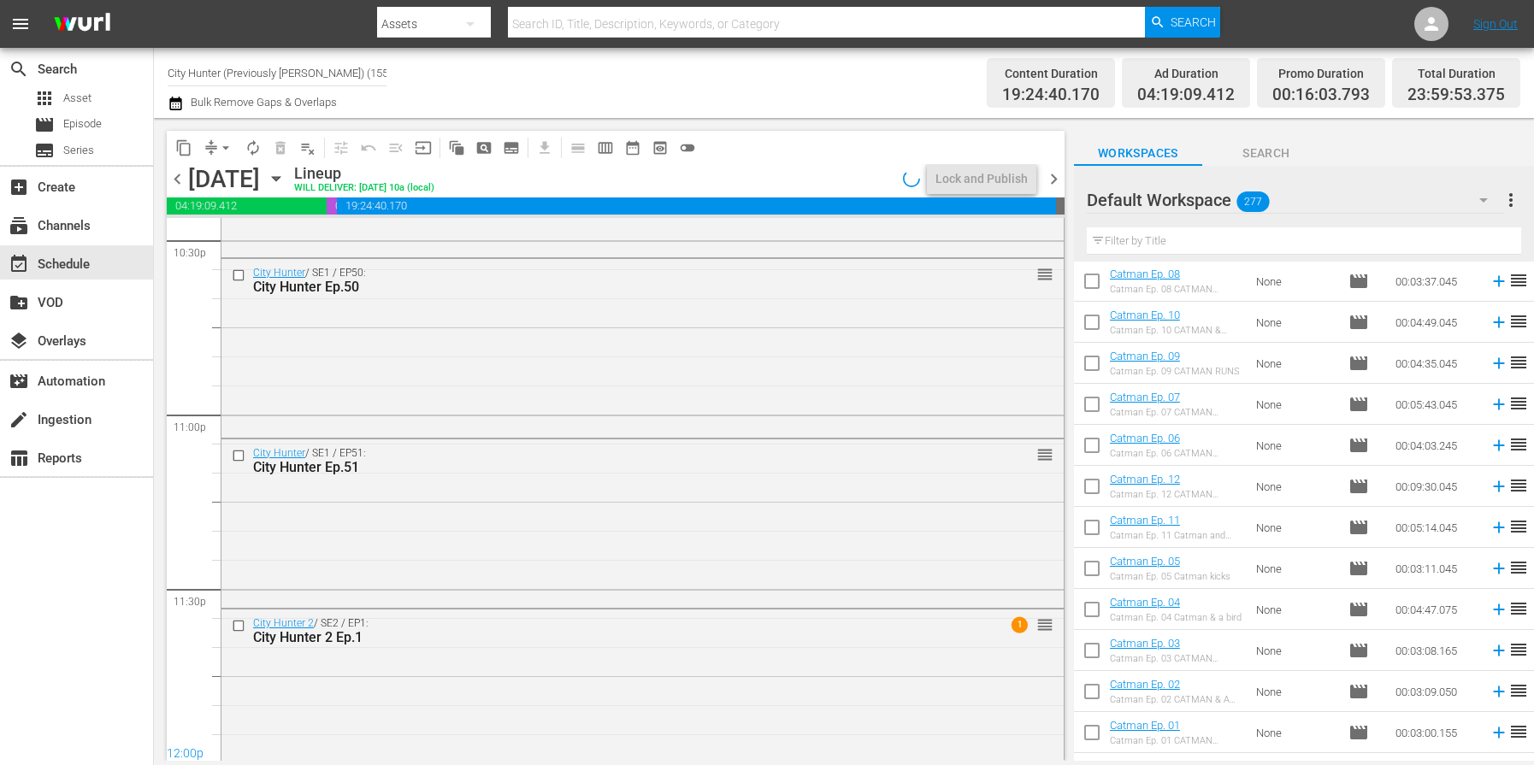
scroll to position [7843, 0]
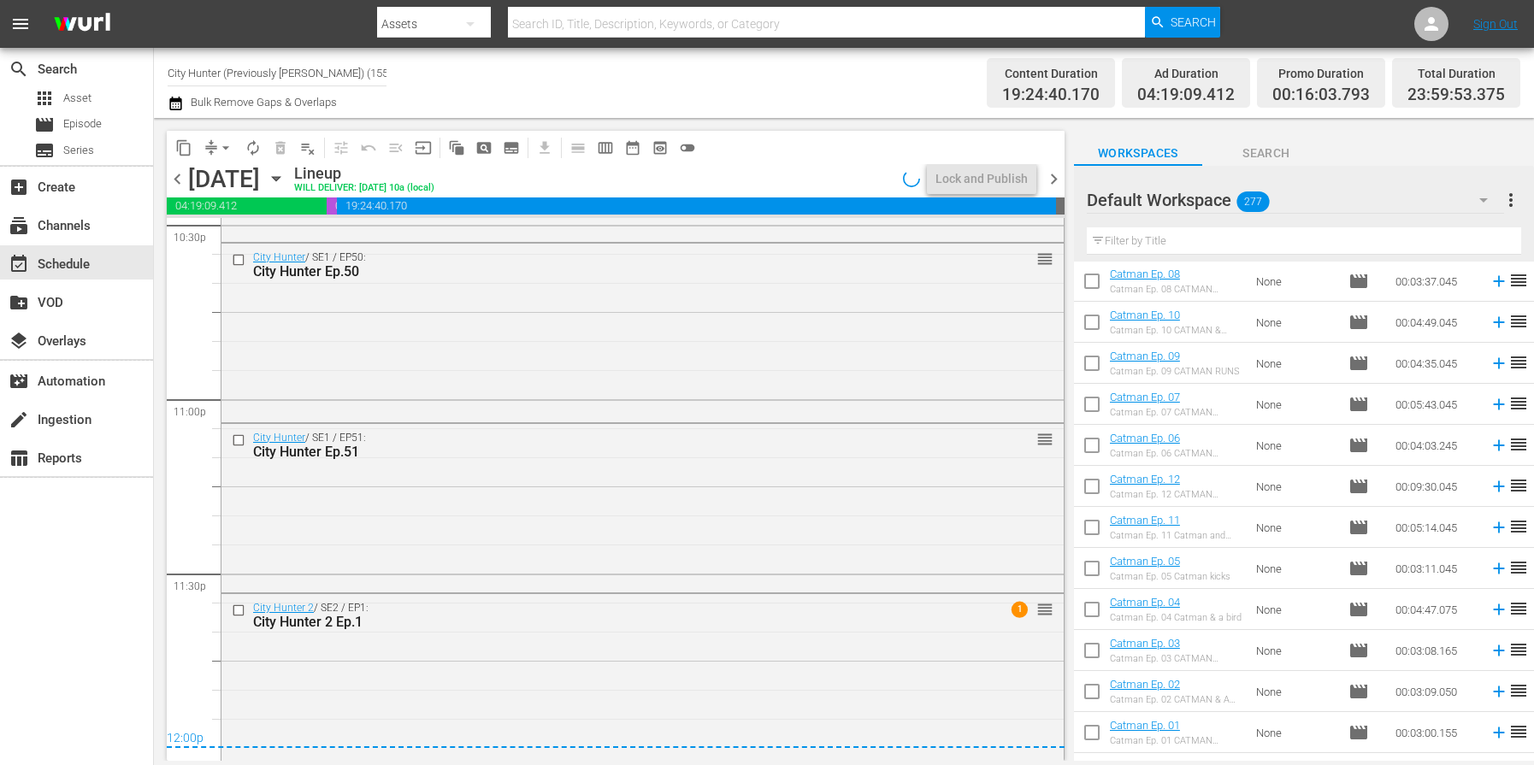
click at [181, 186] on span "chevron_left" at bounding box center [177, 178] width 21 height 21
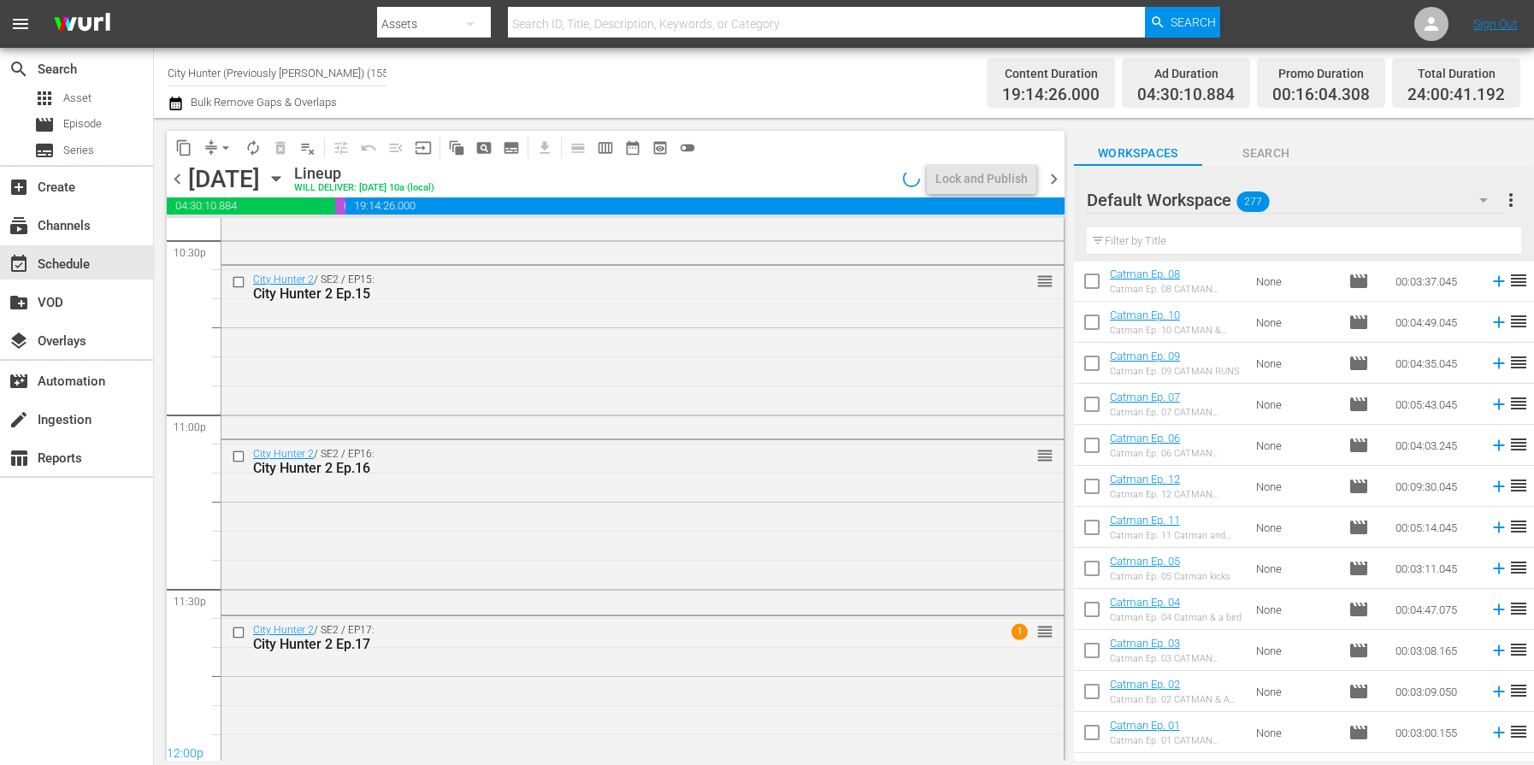
scroll to position [7843, 0]
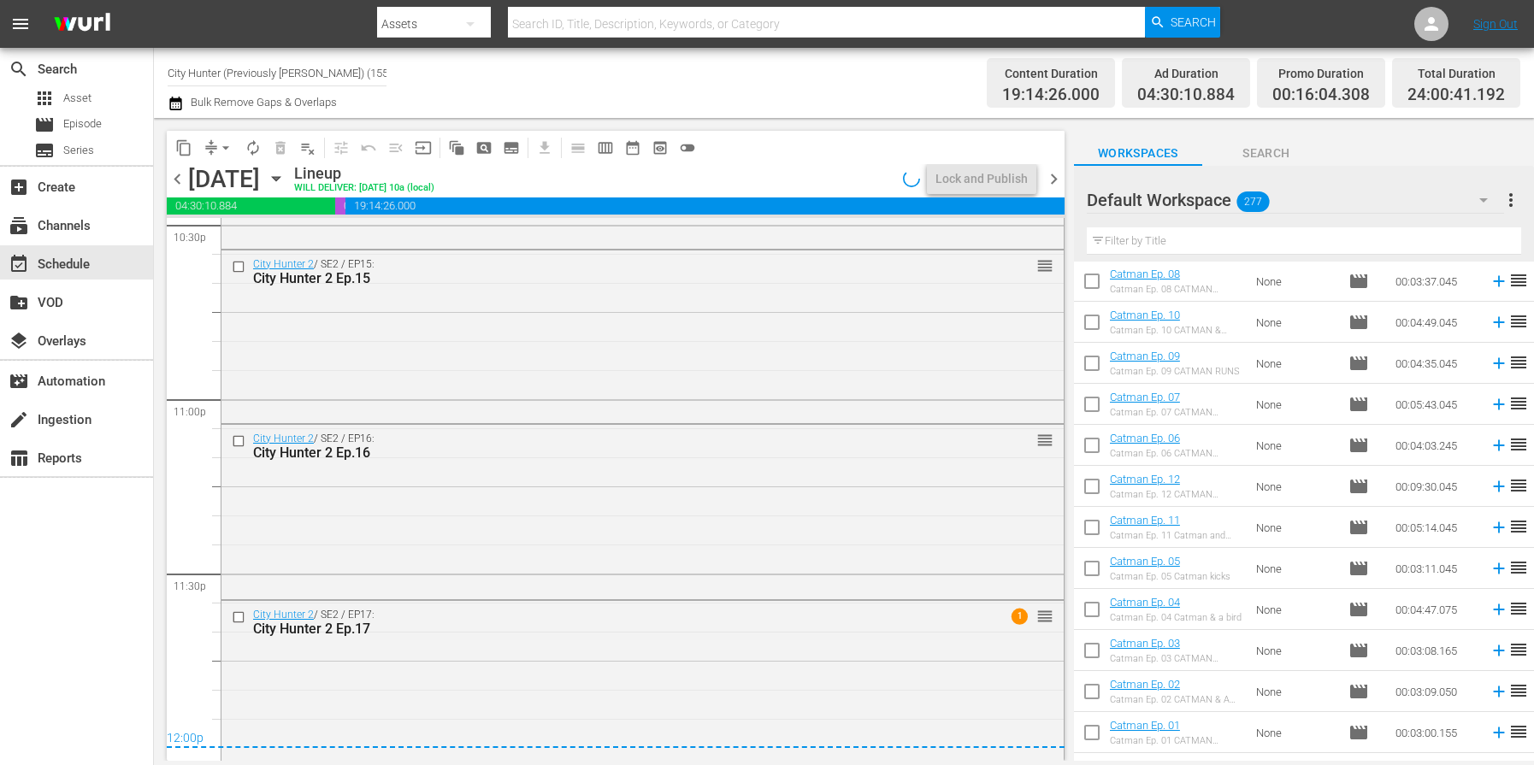
click at [181, 186] on span "chevron_left" at bounding box center [177, 178] width 21 height 21
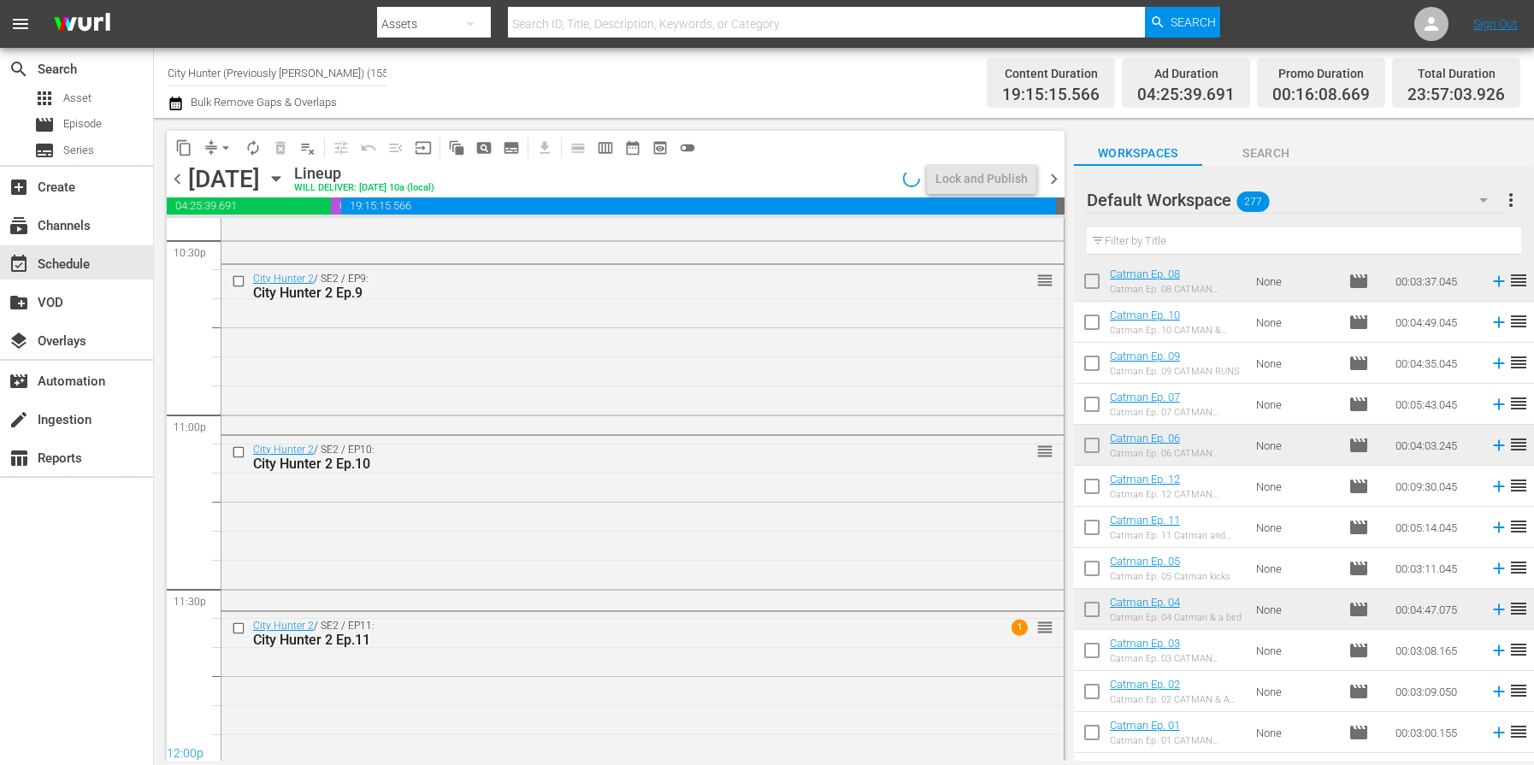
scroll to position [7843, 0]
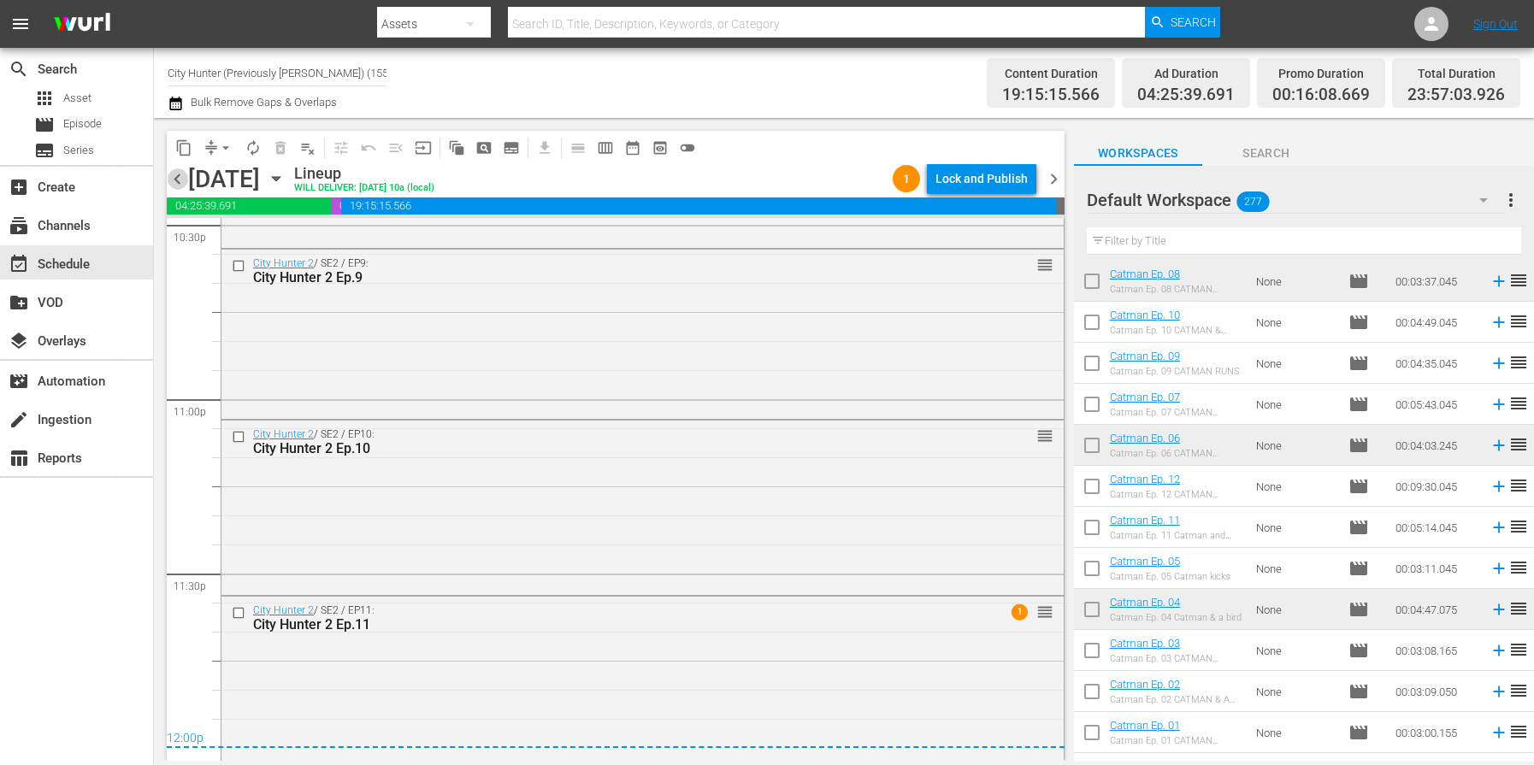
click at [181, 186] on span "chevron_left" at bounding box center [177, 178] width 21 height 21
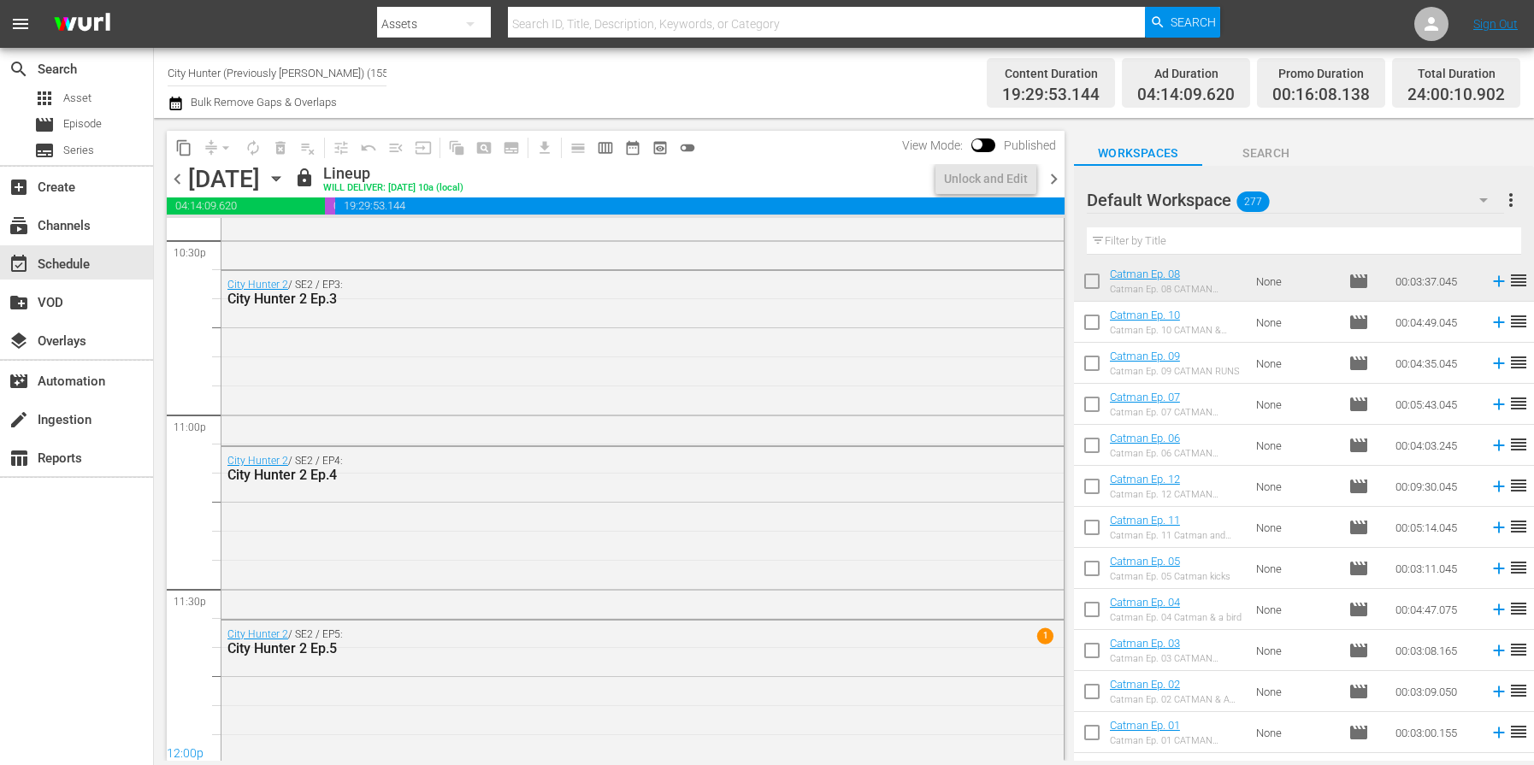
scroll to position [7843, 0]
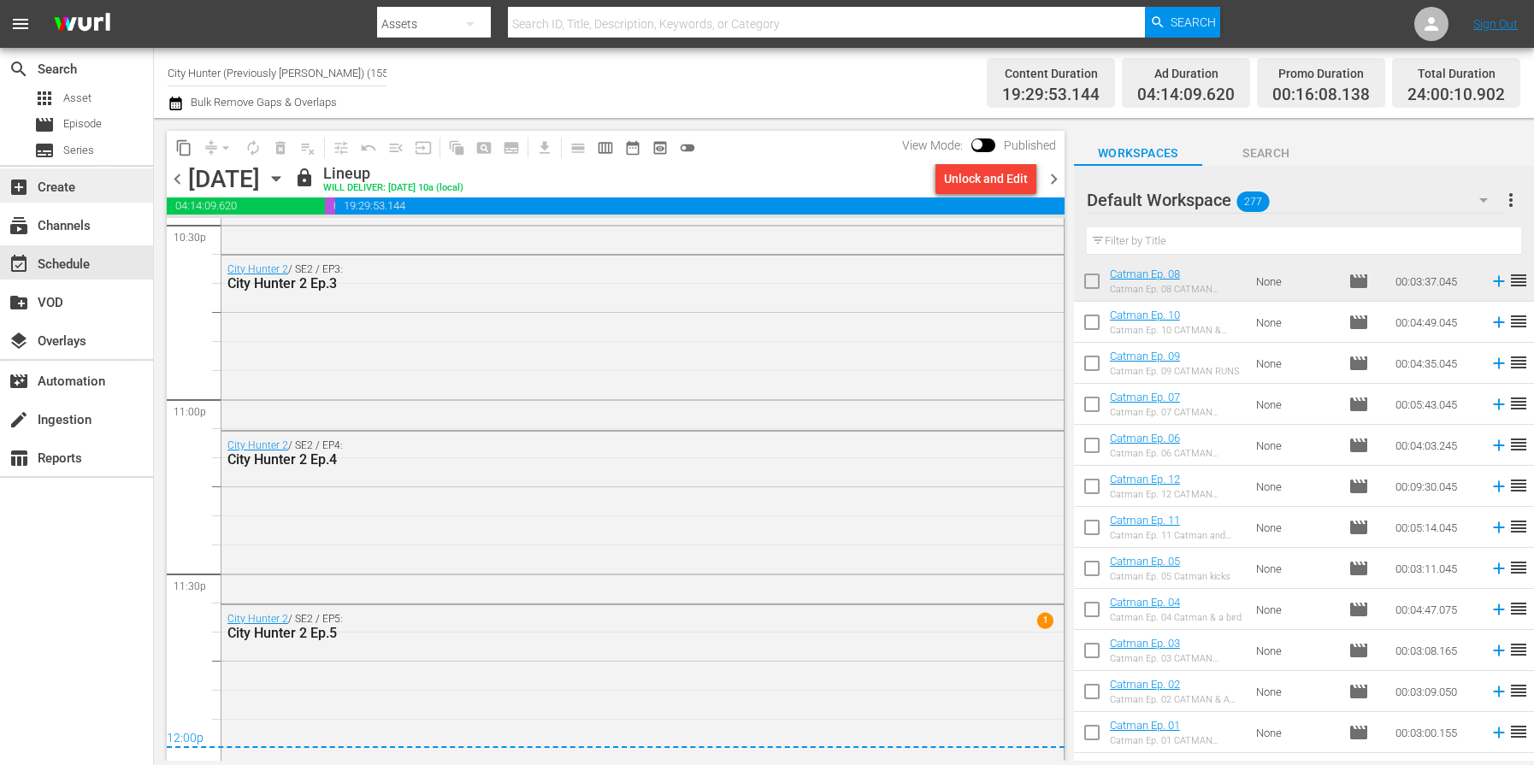
drag, startPoint x: 1052, startPoint y: 180, endPoint x: 3, endPoint y: 198, distance: 1048.5
click at [1052, 180] on span "chevron_right" at bounding box center [1053, 178] width 21 height 21
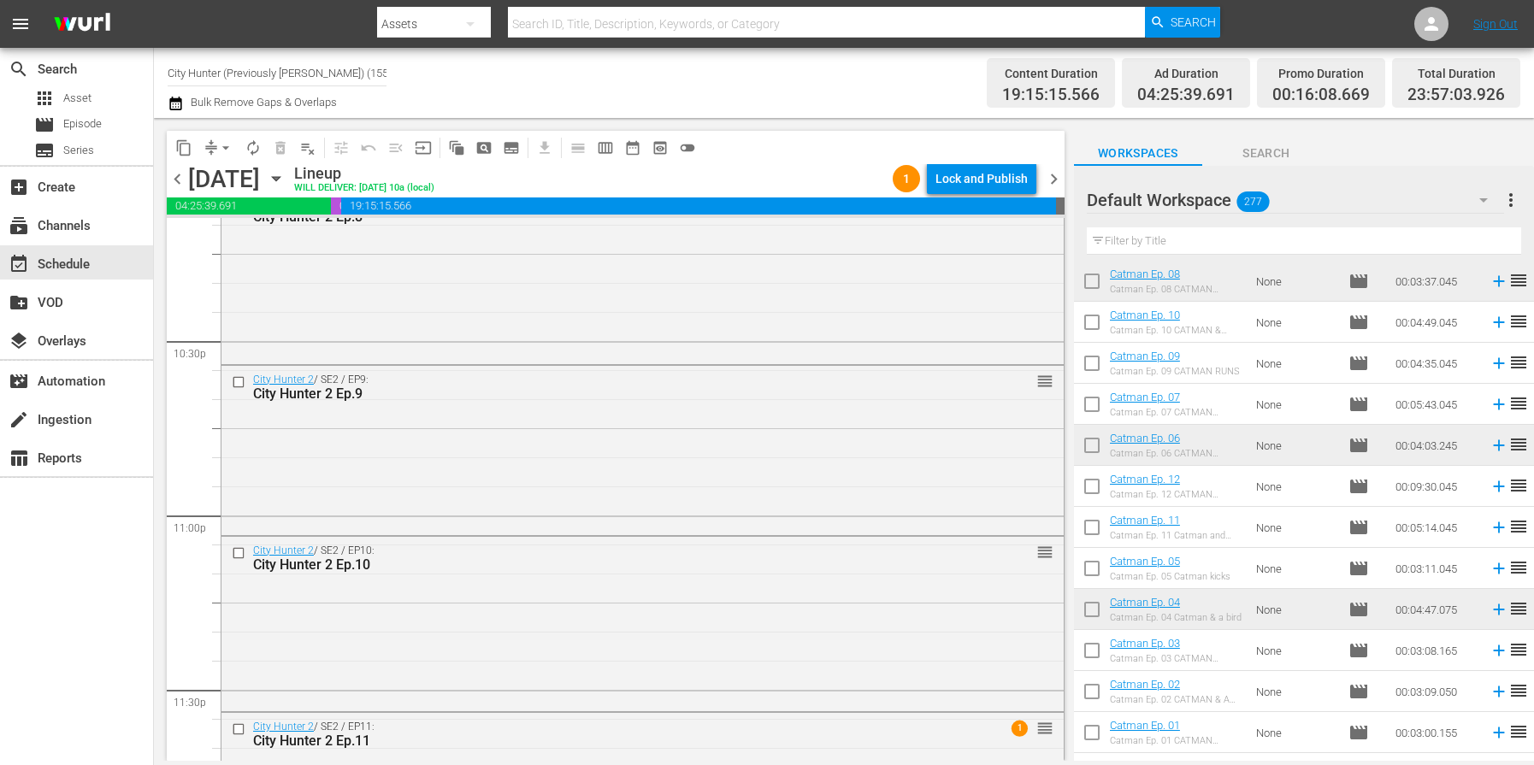
scroll to position [7849, 0]
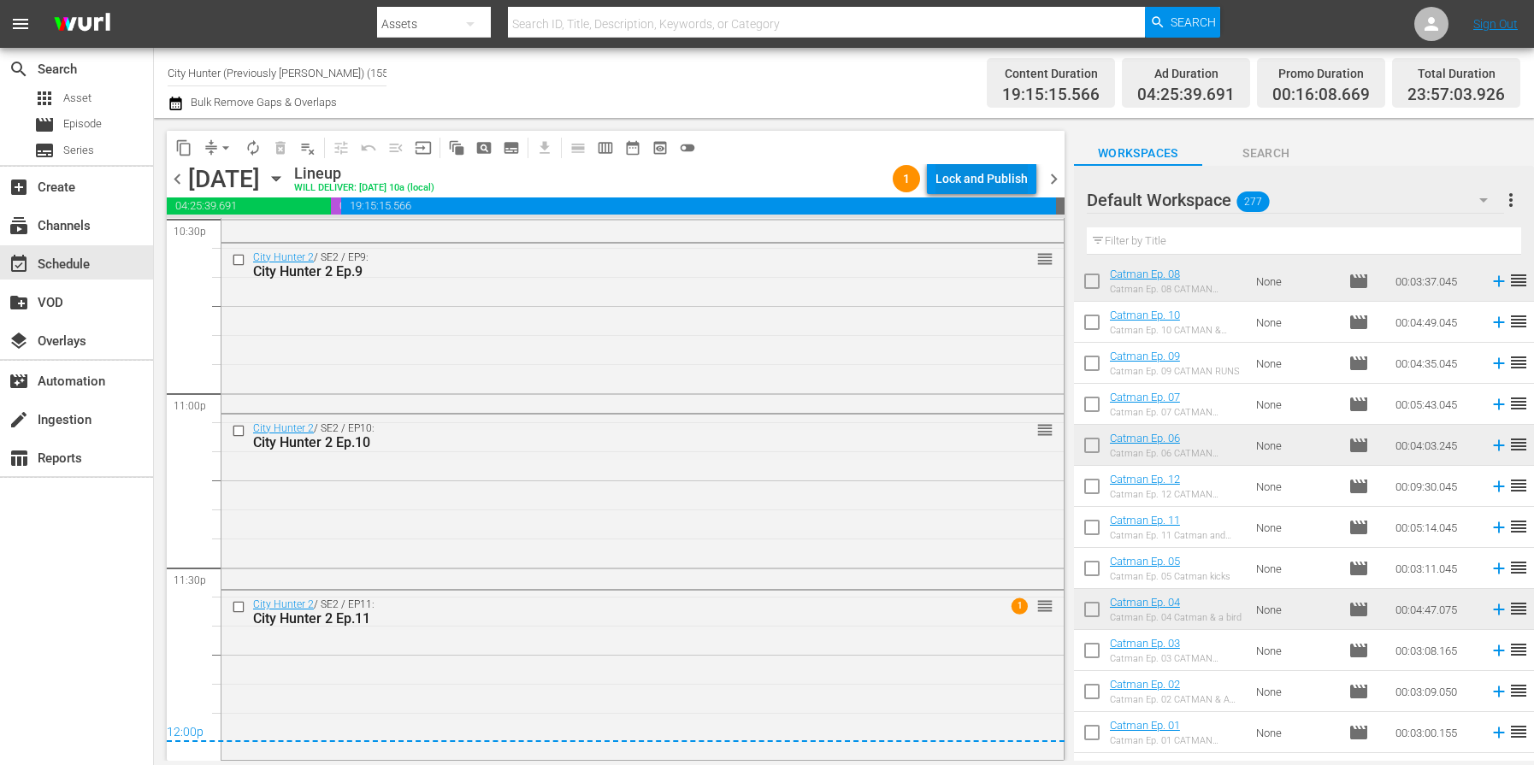
click at [975, 175] on div "Lock and Publish" at bounding box center [982, 178] width 92 height 31
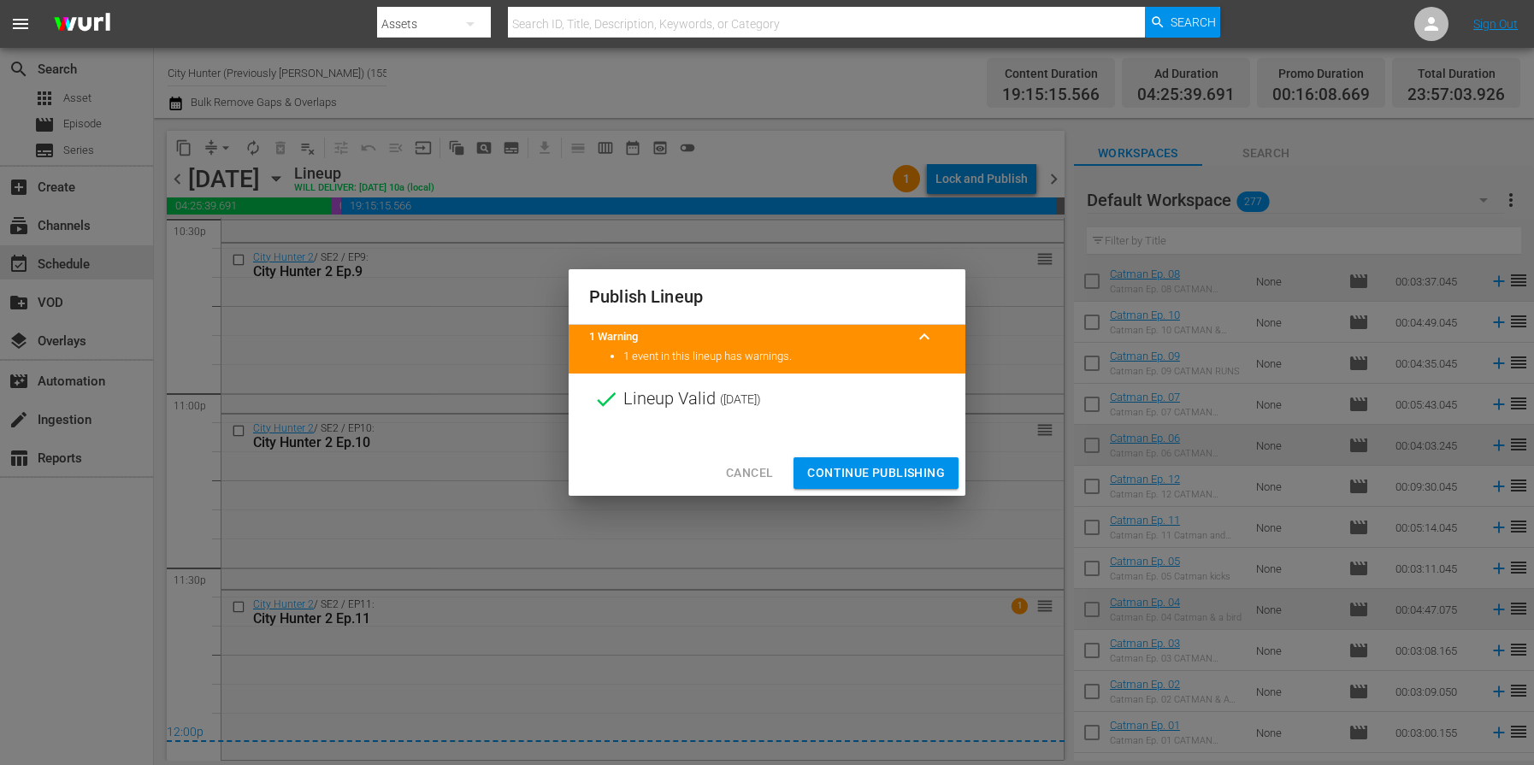
click at [850, 468] on span "Continue Publishing" at bounding box center [876, 473] width 138 height 21
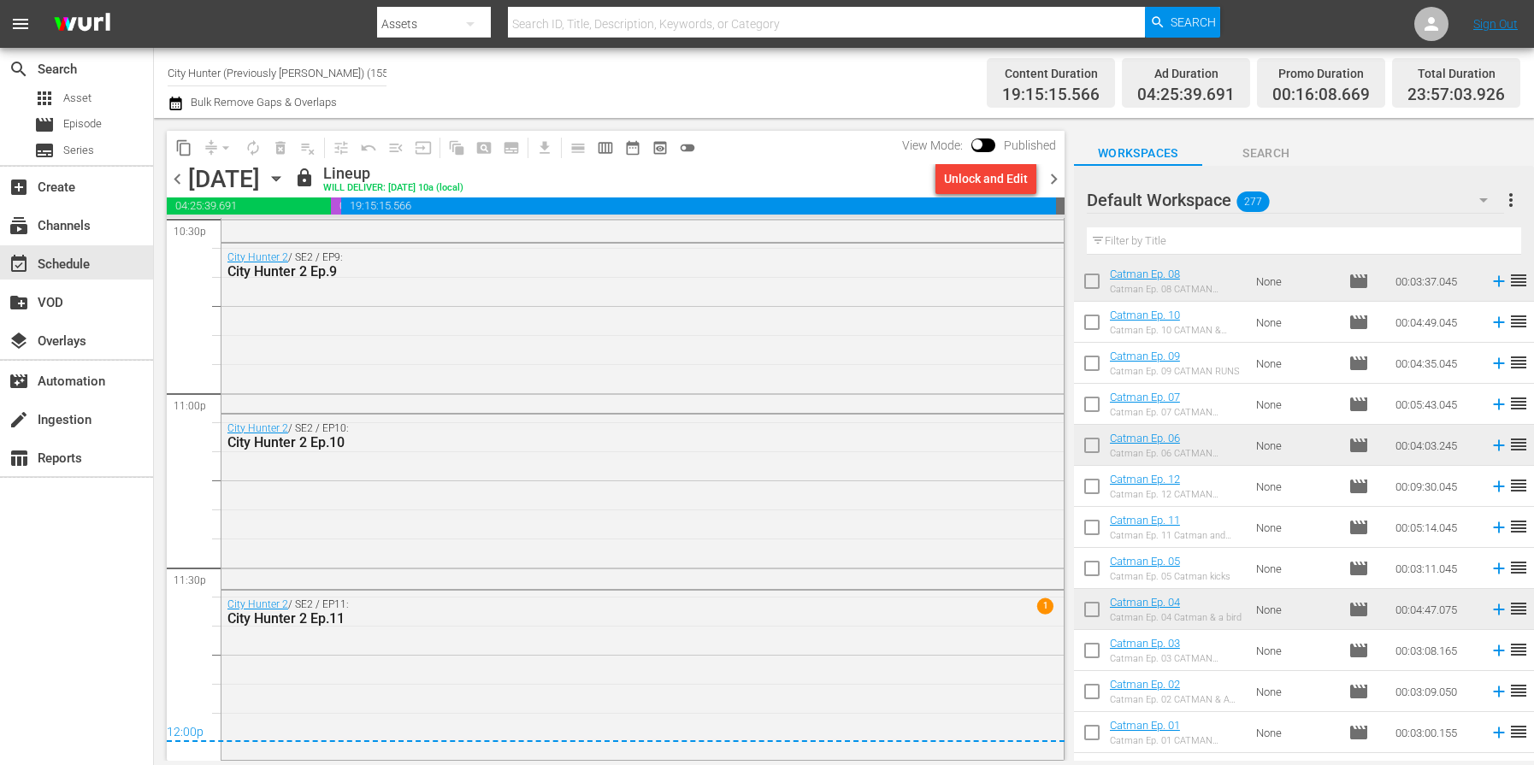
click at [1050, 174] on span "chevron_right" at bounding box center [1053, 178] width 21 height 21
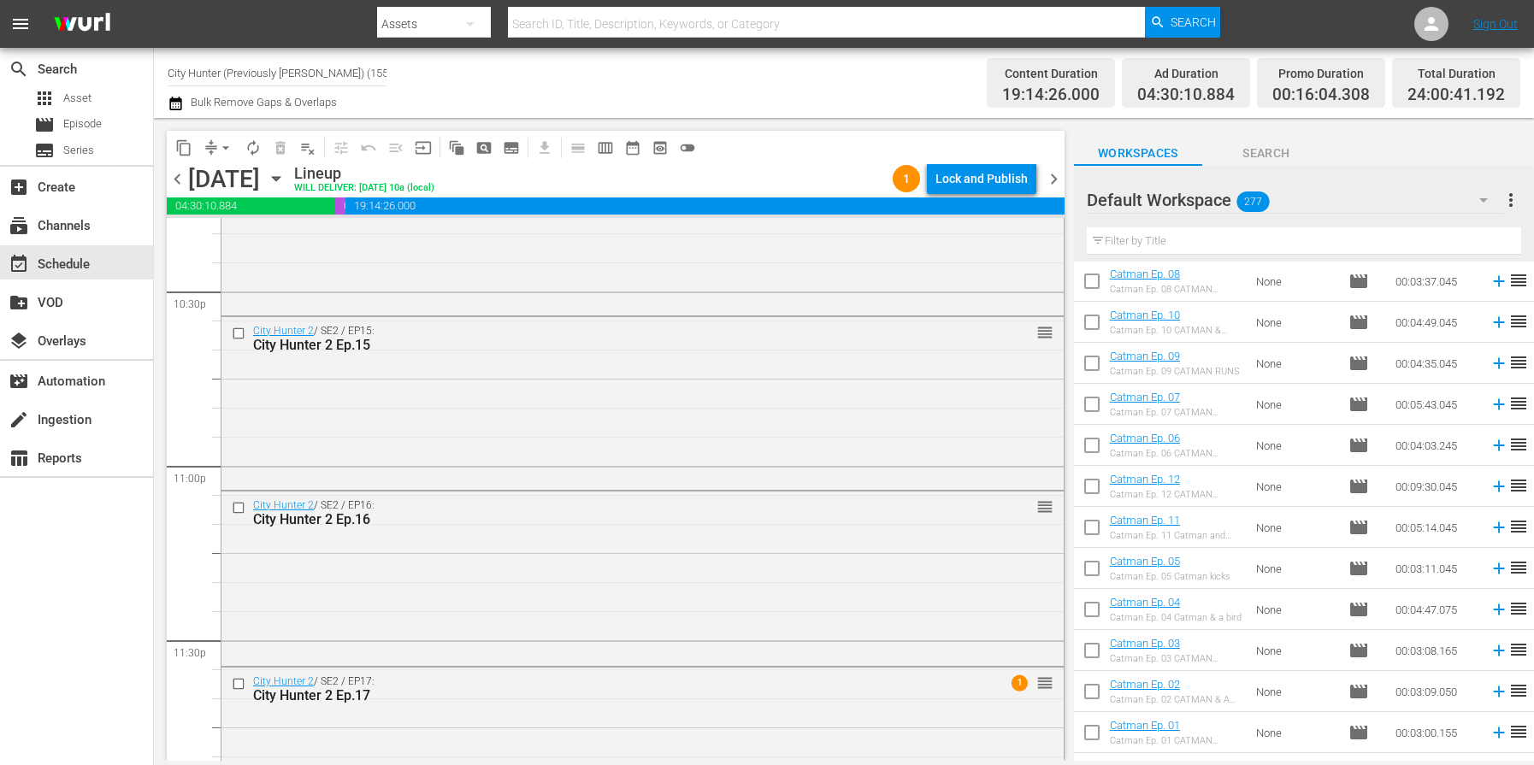
scroll to position [7853, 0]
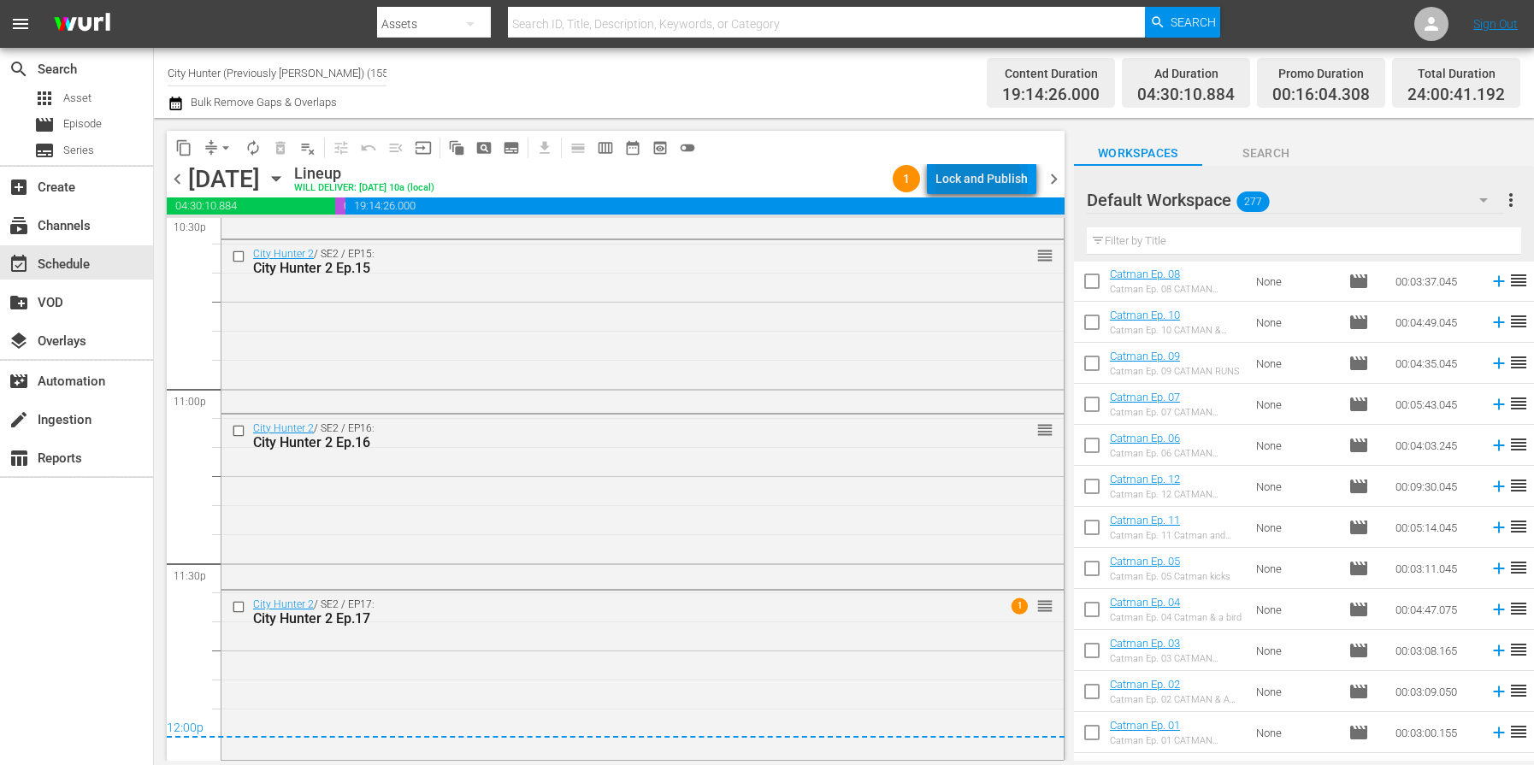
click at [971, 180] on div "Lock and Publish" at bounding box center [982, 178] width 92 height 31
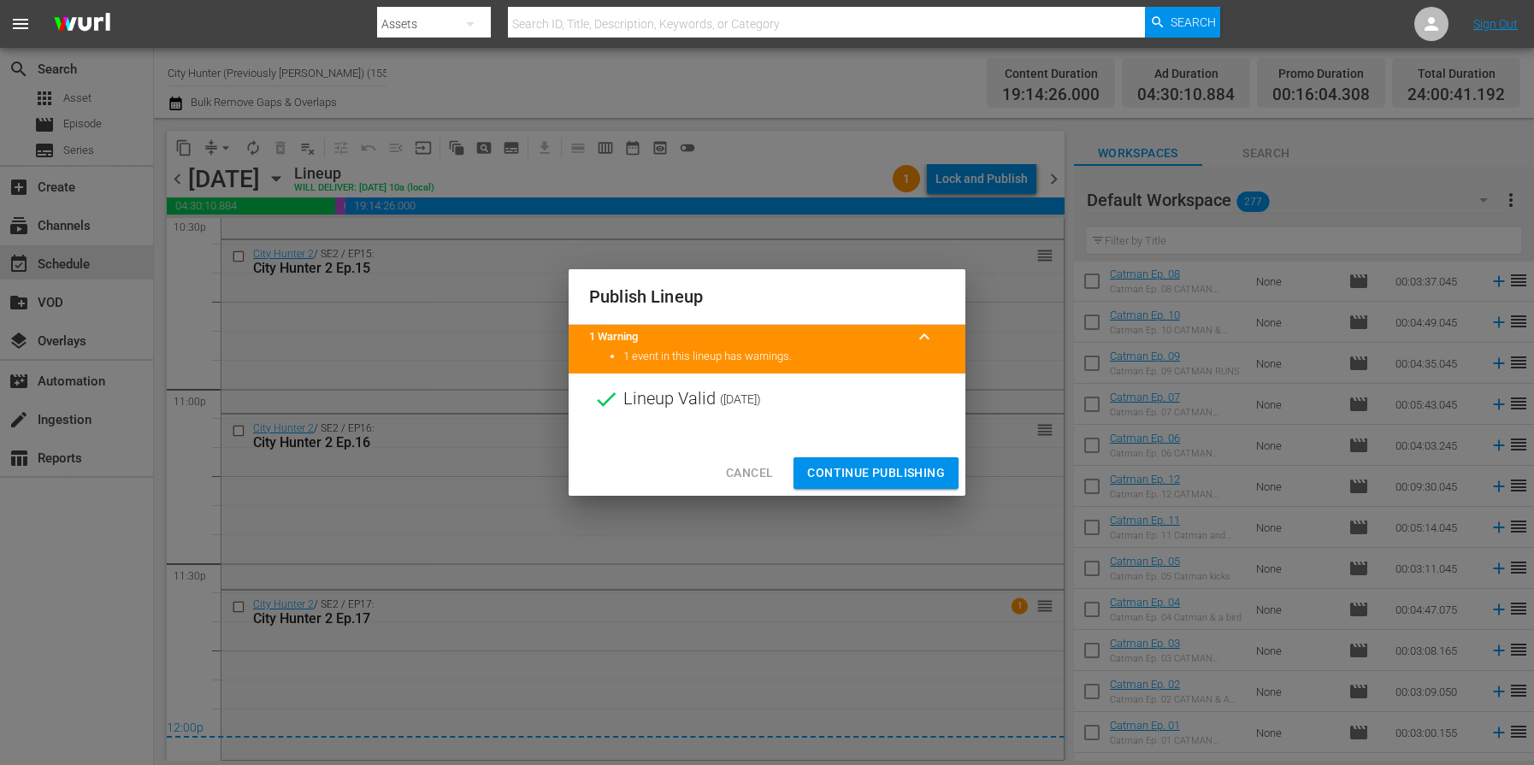
click at [832, 465] on span "Continue Publishing" at bounding box center [876, 473] width 138 height 21
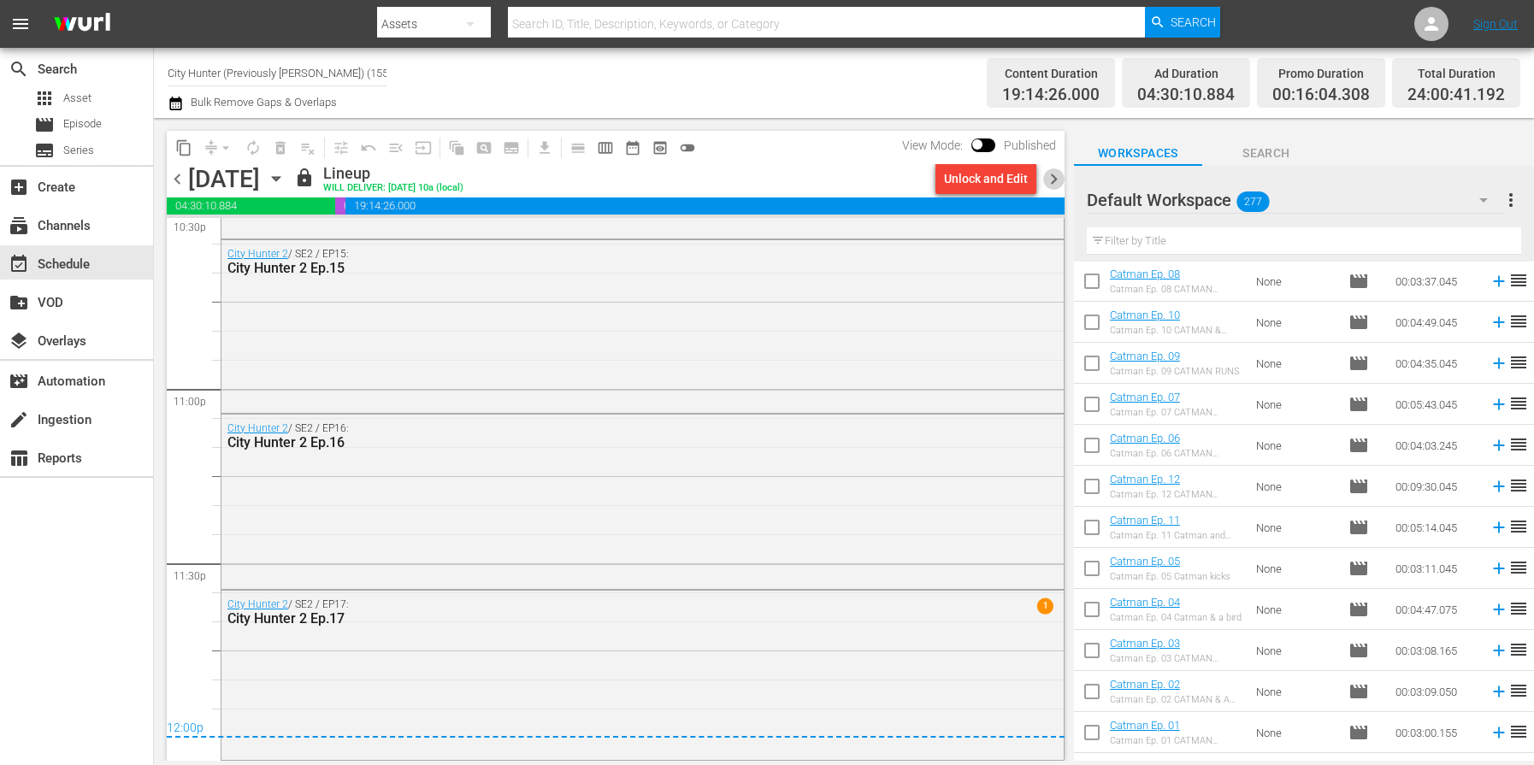
click at [1052, 175] on span "chevron_right" at bounding box center [1053, 178] width 21 height 21
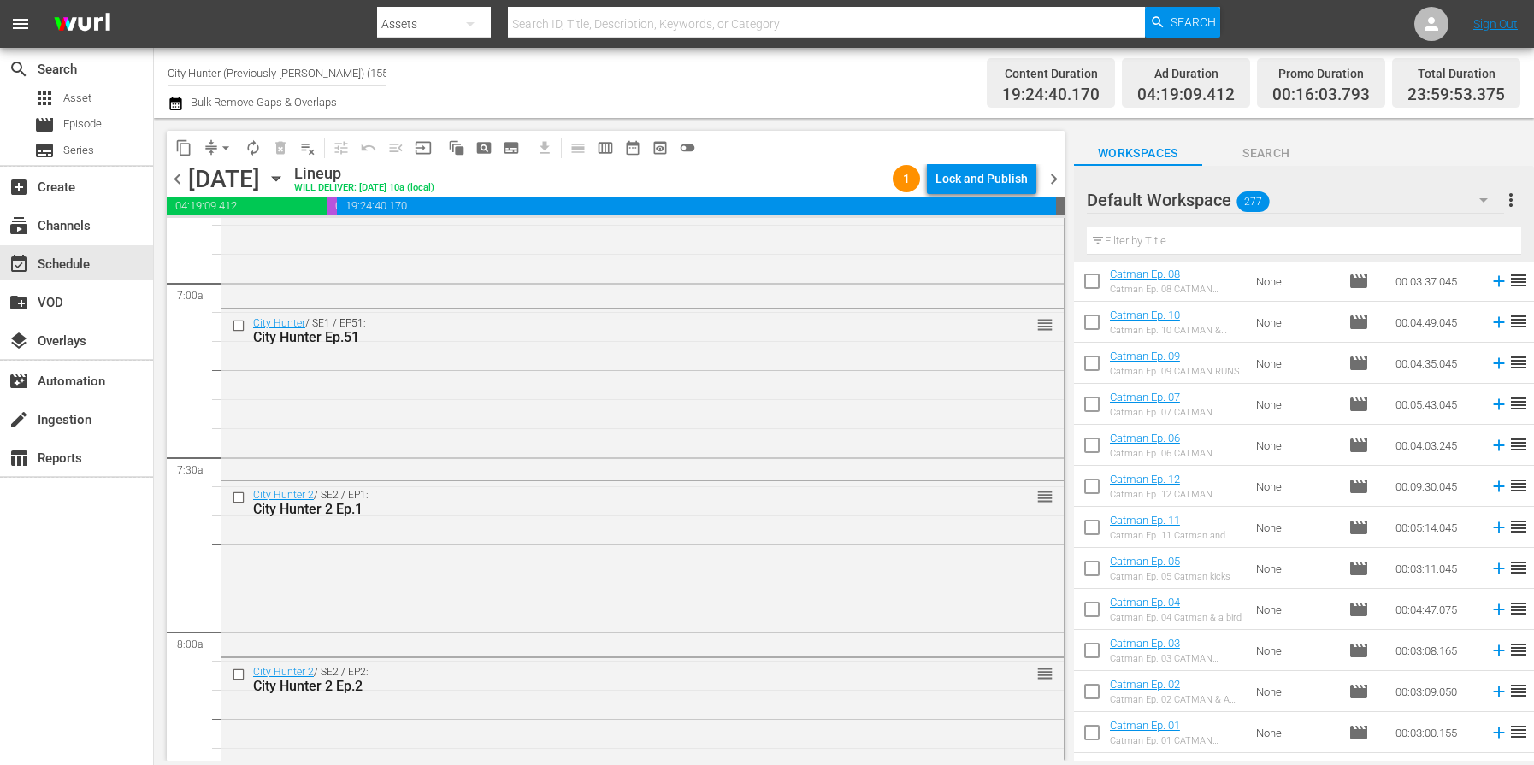
scroll to position [2376, 0]
